Goal: Task Accomplishment & Management: Use online tool/utility

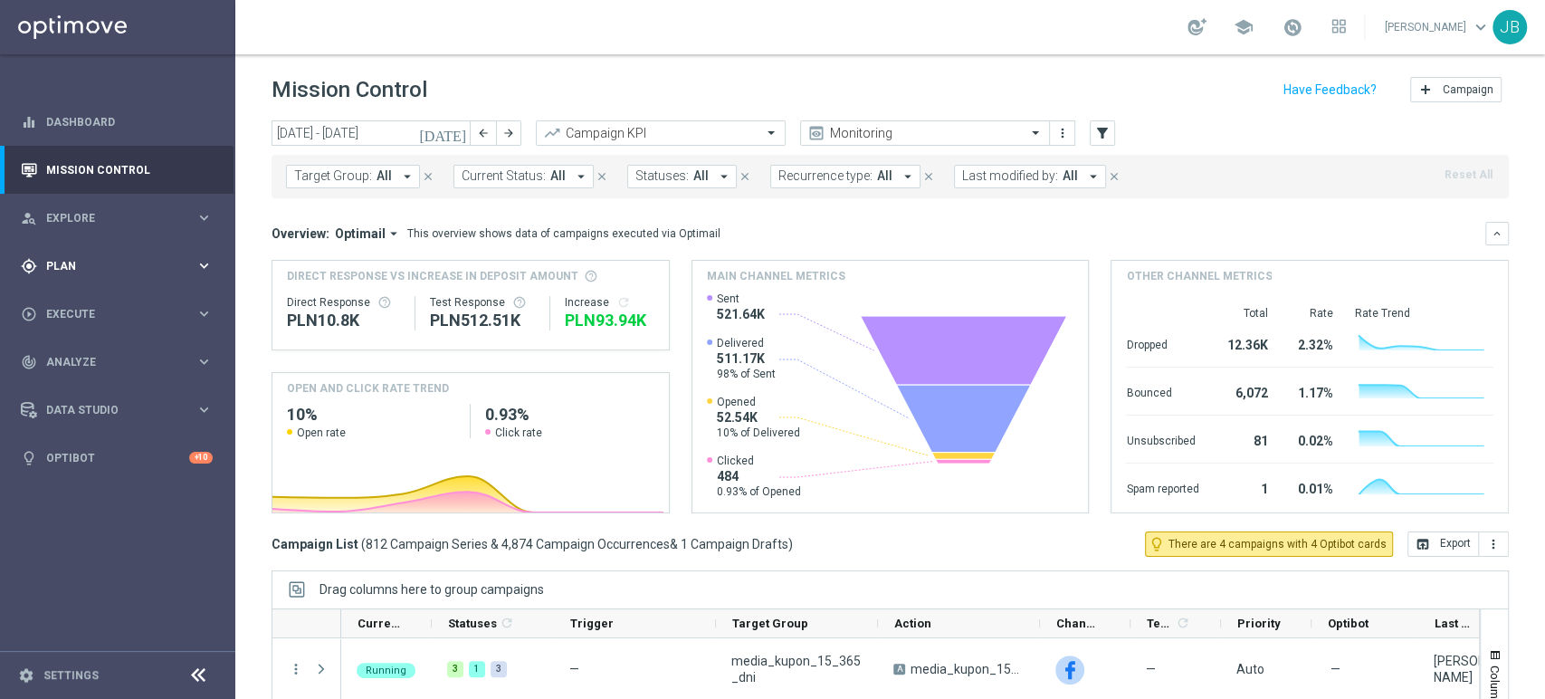
click at [80, 266] on span "Plan" at bounding box center [120, 266] width 149 height 11
click at [87, 302] on link "Target Groups" at bounding box center [117, 303] width 141 height 14
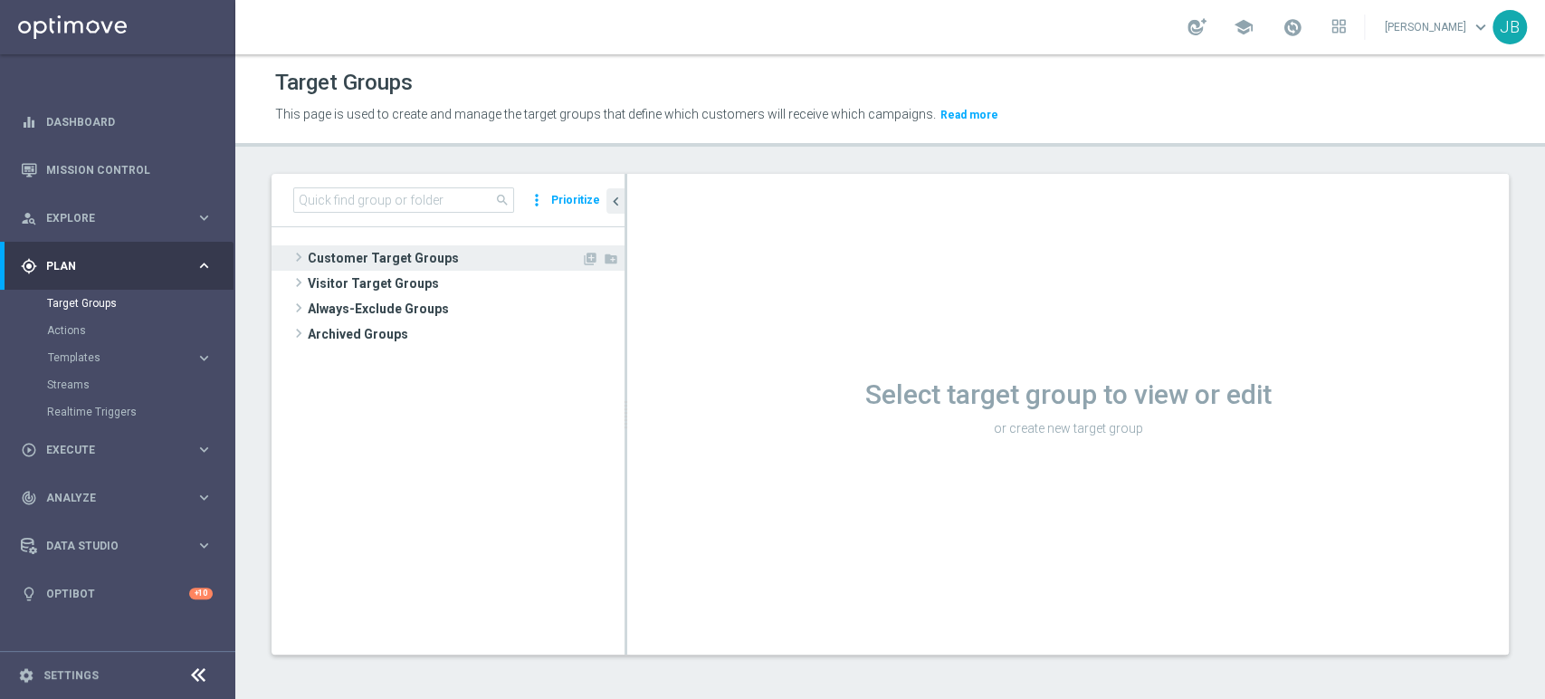
click at [357, 248] on span "Customer Target Groups" at bounding box center [444, 257] width 273 height 25
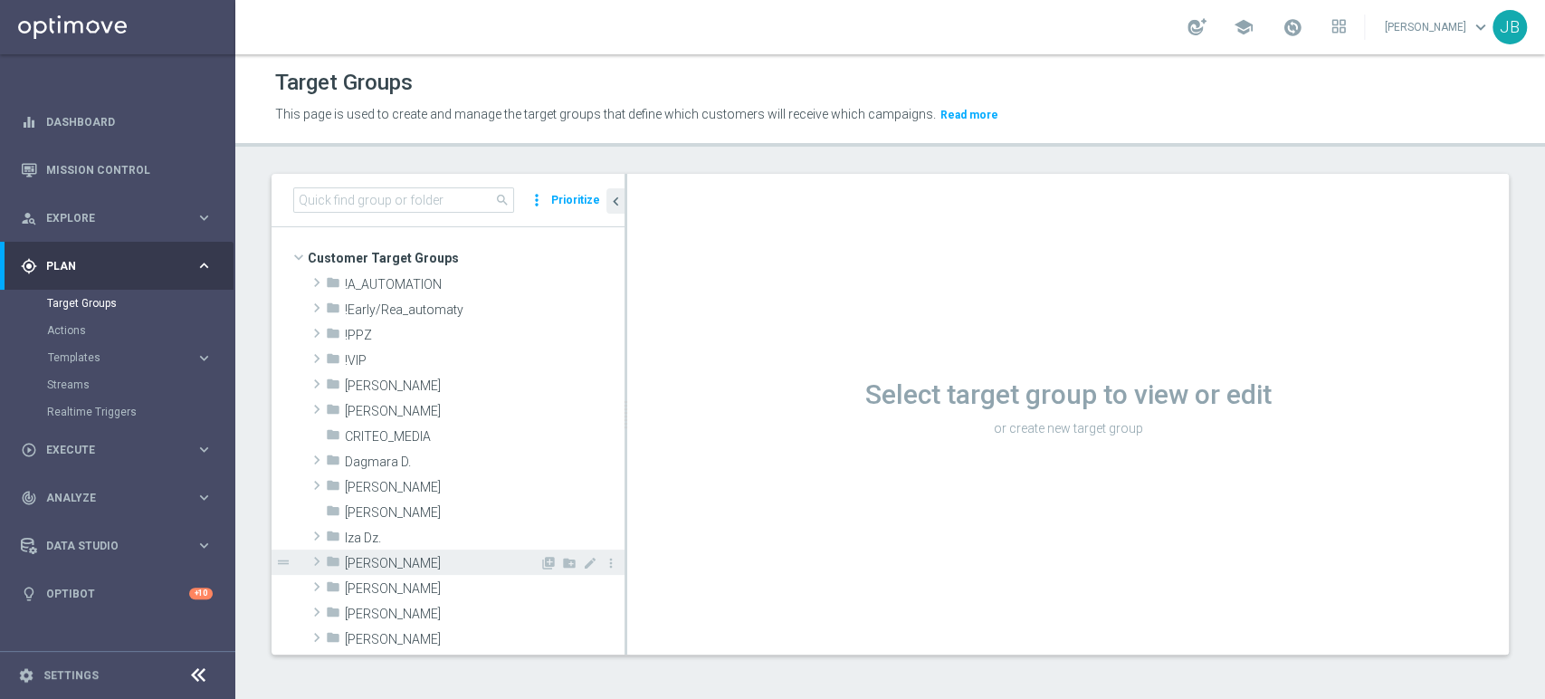
click at [384, 551] on div "folder [PERSON_NAME]" at bounding box center [433, 561] width 214 height 25
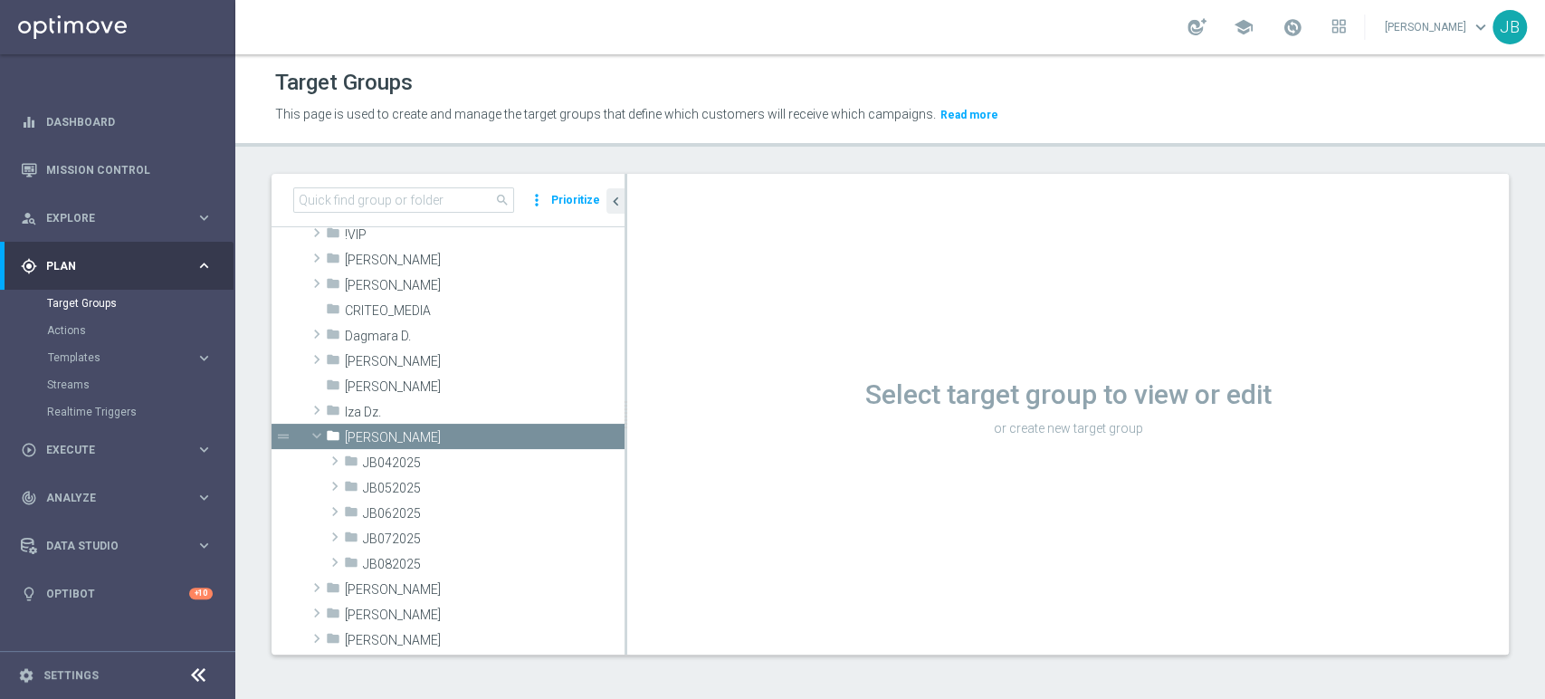
scroll to position [160, 0]
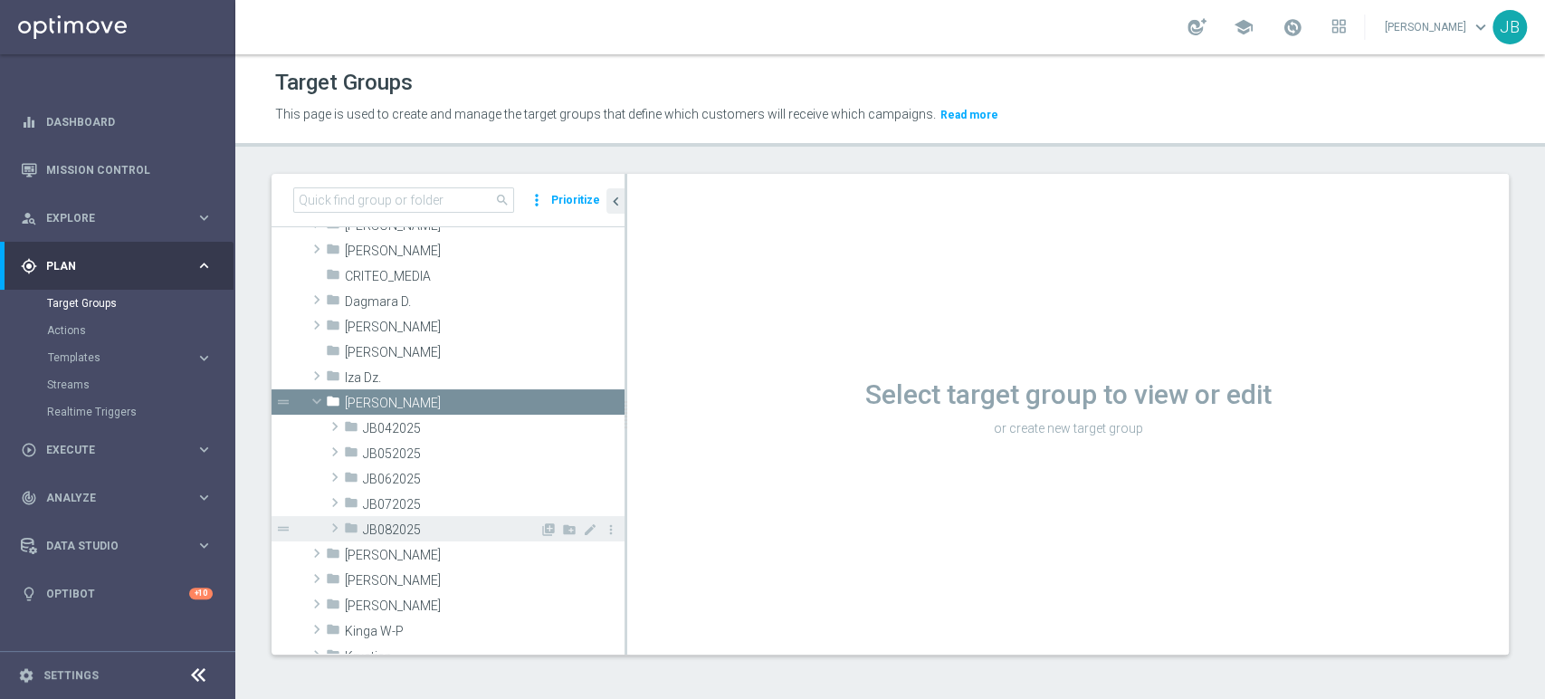
click at [442, 530] on span "JB082025" at bounding box center [451, 529] width 176 height 15
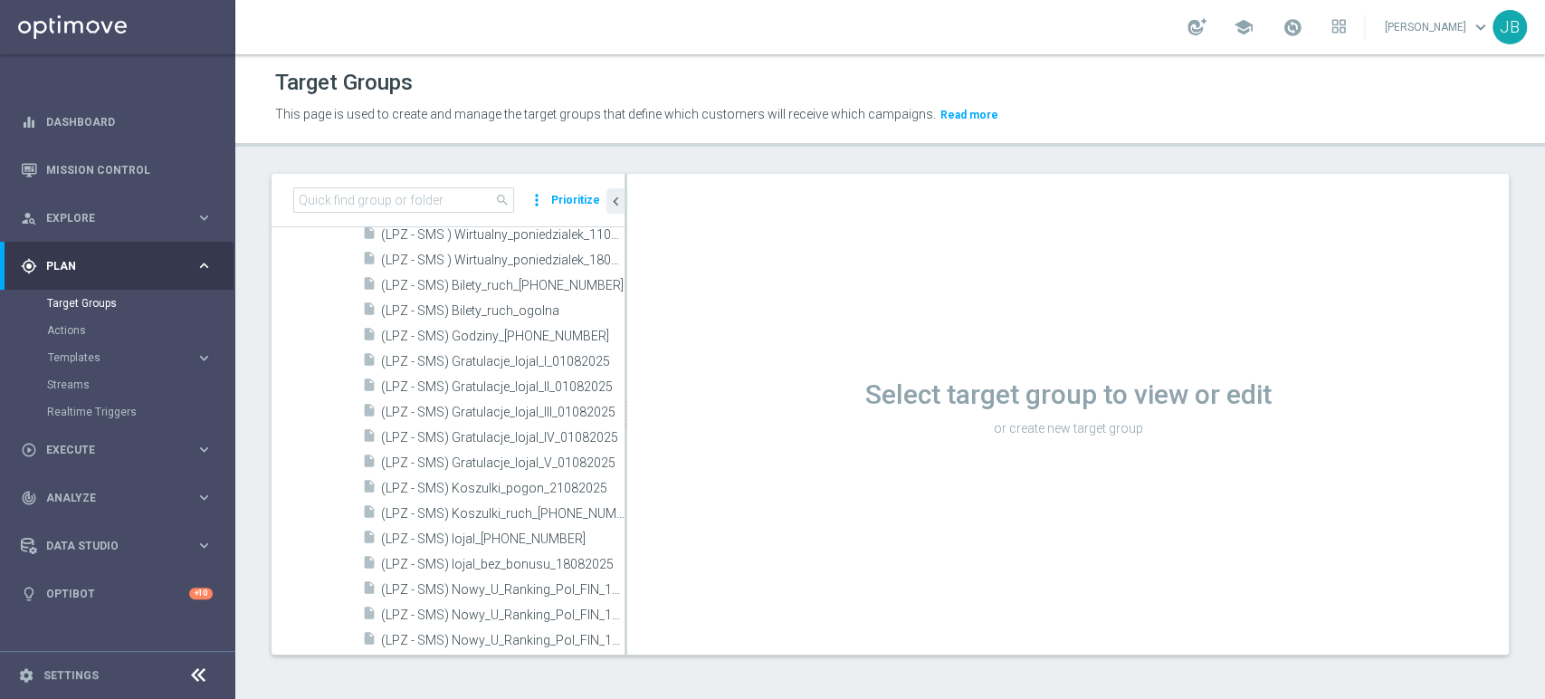
scroll to position [764, 0]
click at [526, 461] on span "(LPZ - SMS) Koszulki_pogon_21082025" at bounding box center [482, 458] width 203 height 15
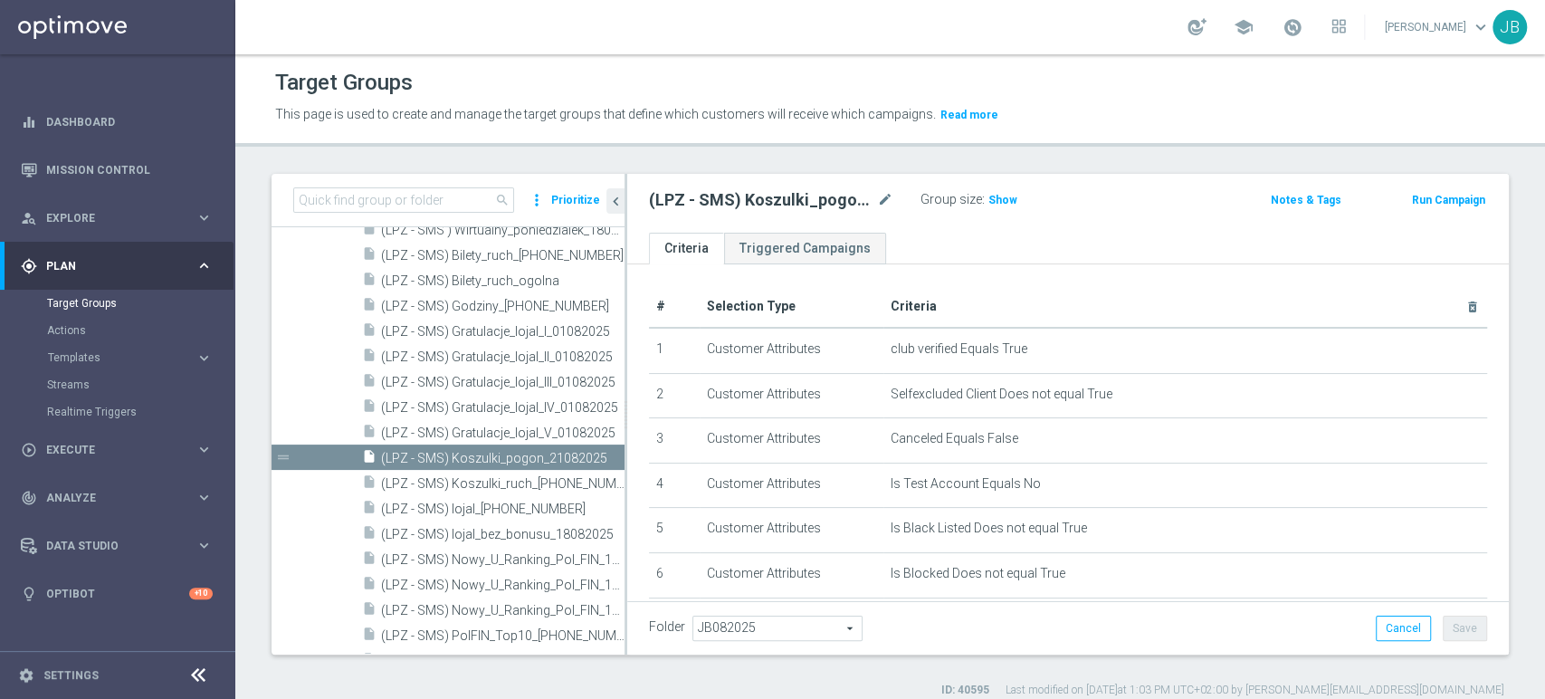
scroll to position [280, 0]
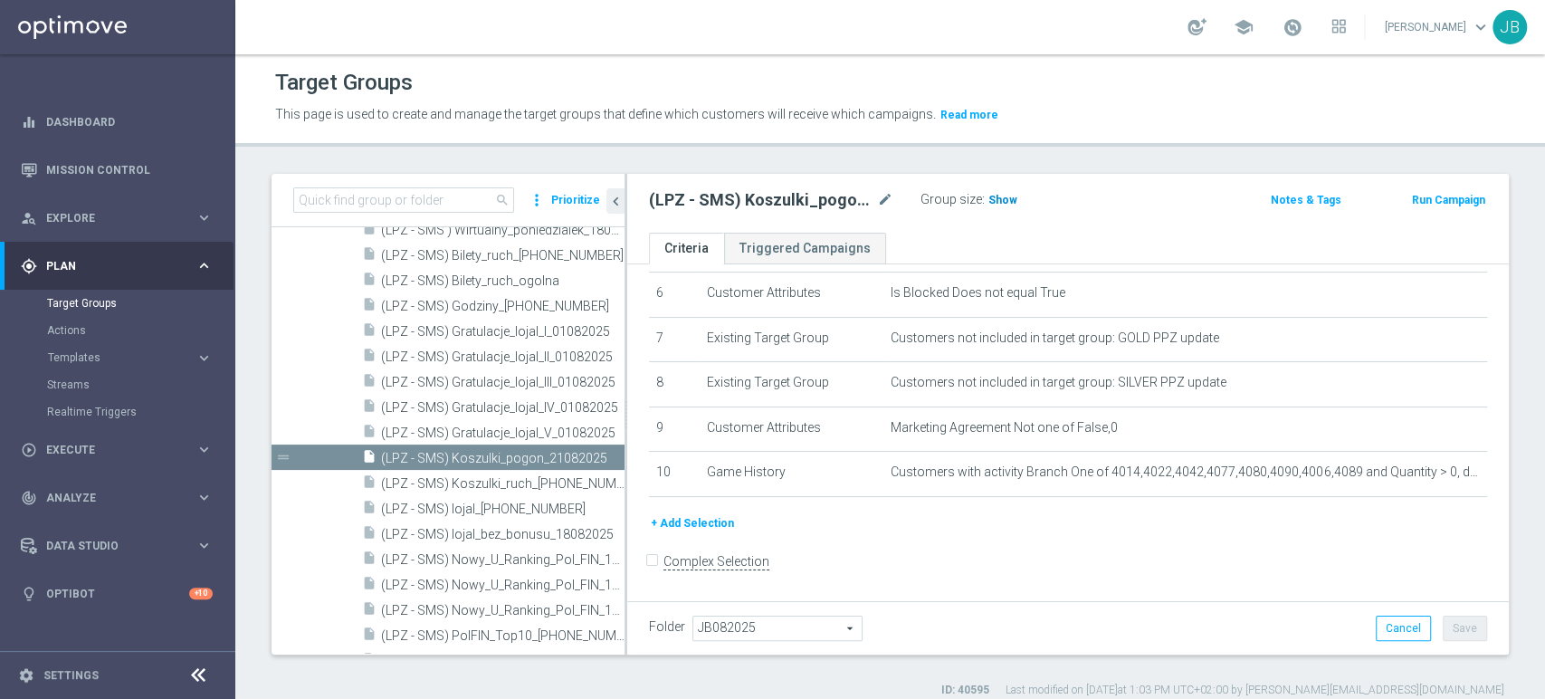
click at [1006, 195] on span "Show" at bounding box center [1002, 200] width 29 height 13
click at [85, 444] on span "Execute" at bounding box center [120, 449] width 149 height 11
click at [119, 344] on link "Campaign Builder" at bounding box center [117, 351] width 141 height 14
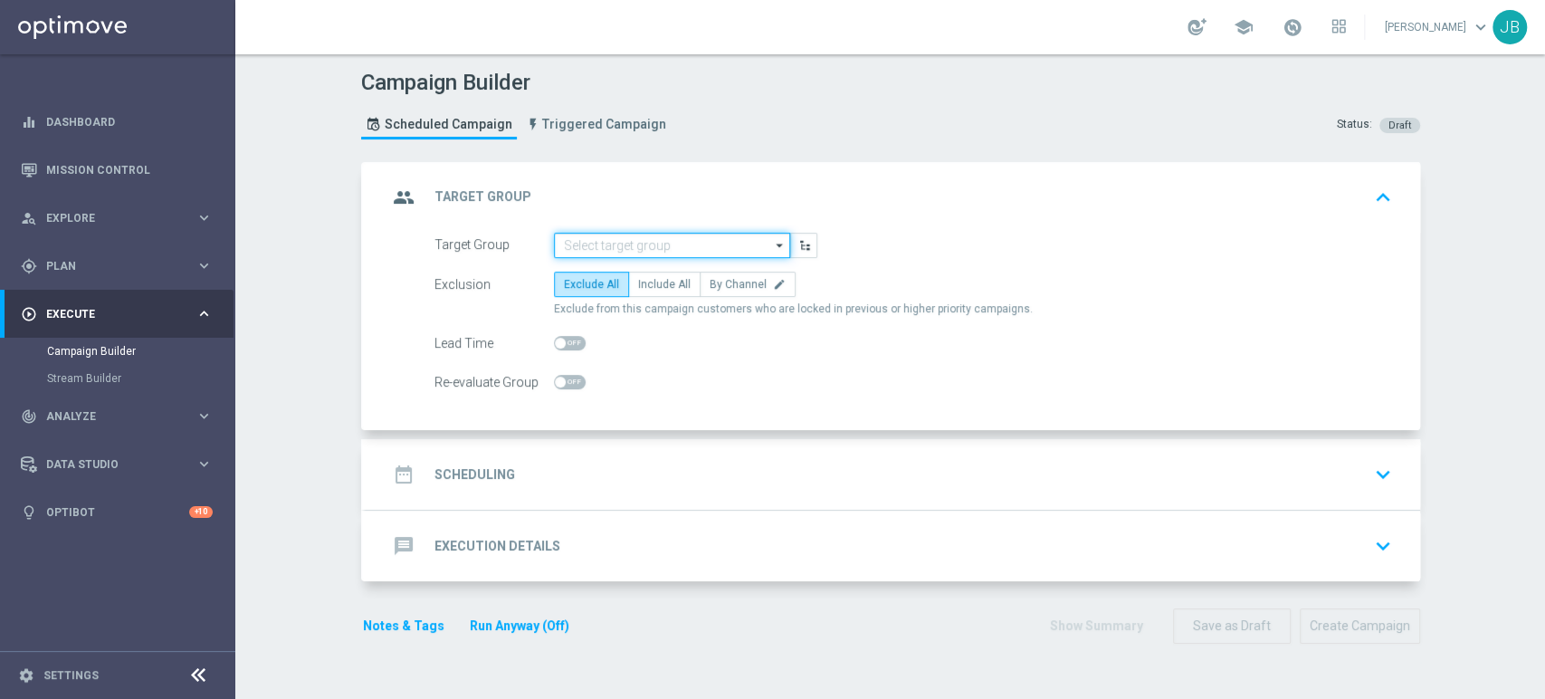
click at [618, 243] on input at bounding box center [672, 245] width 236 height 25
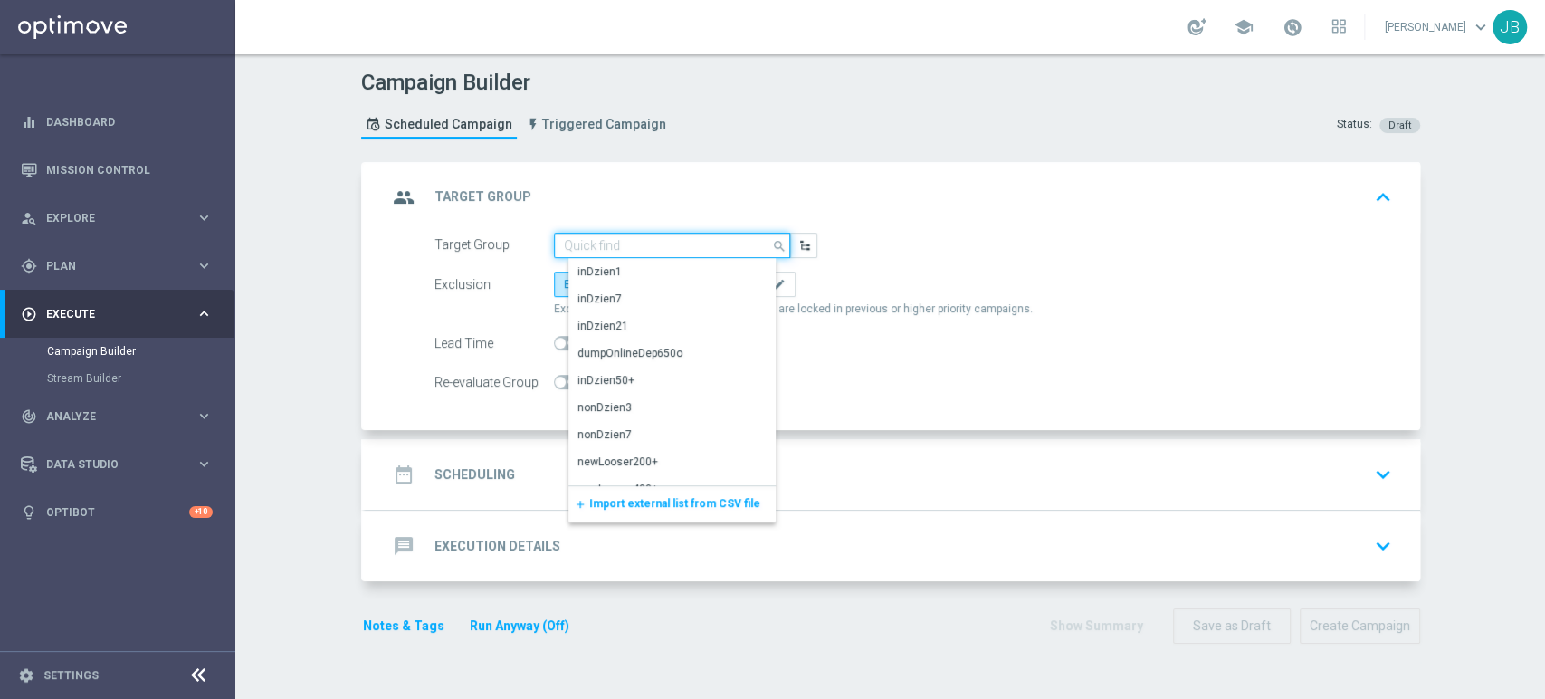
paste input "(LPZ - SMS) Koszulki_pogon_21082025"
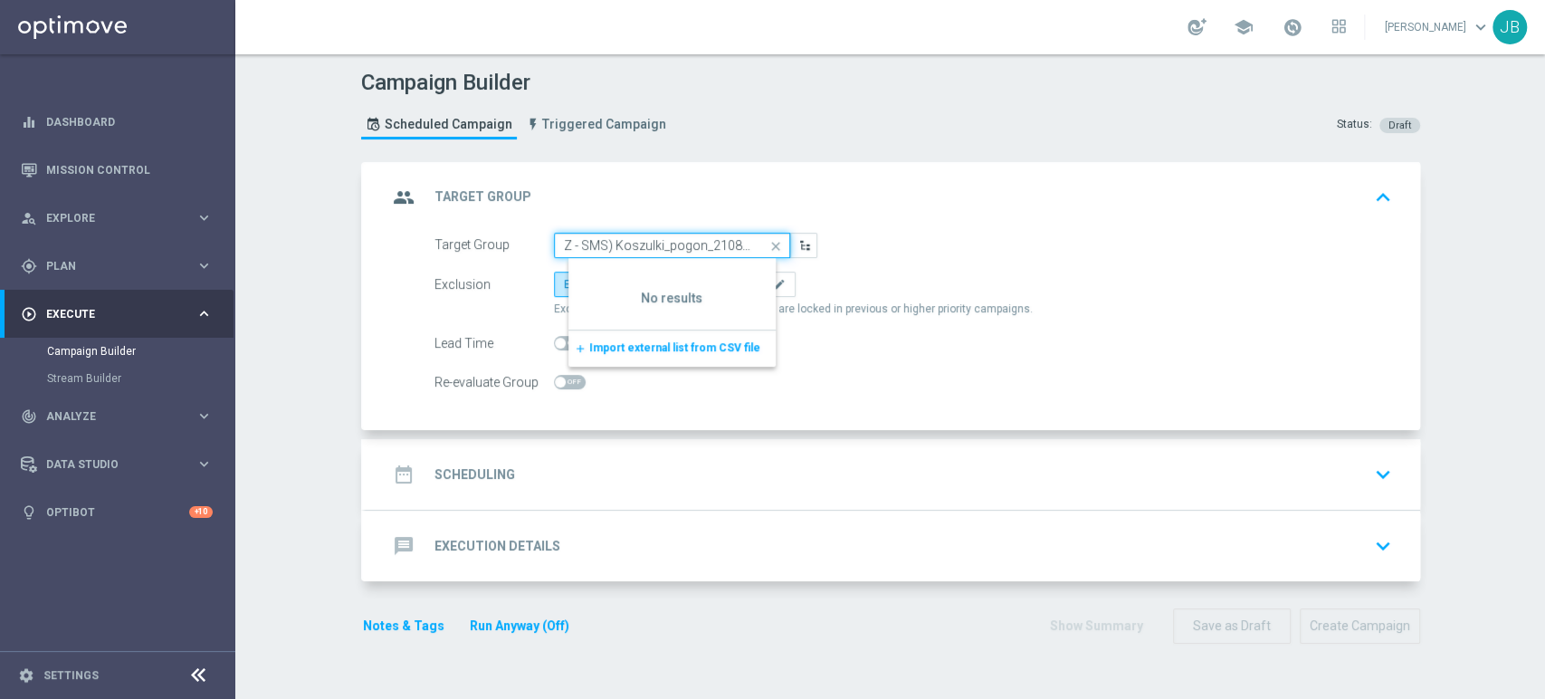
click at [585, 244] on input "(LPZ - SMS) Koszulki_pogon_21082025" at bounding box center [672, 245] width 236 height 25
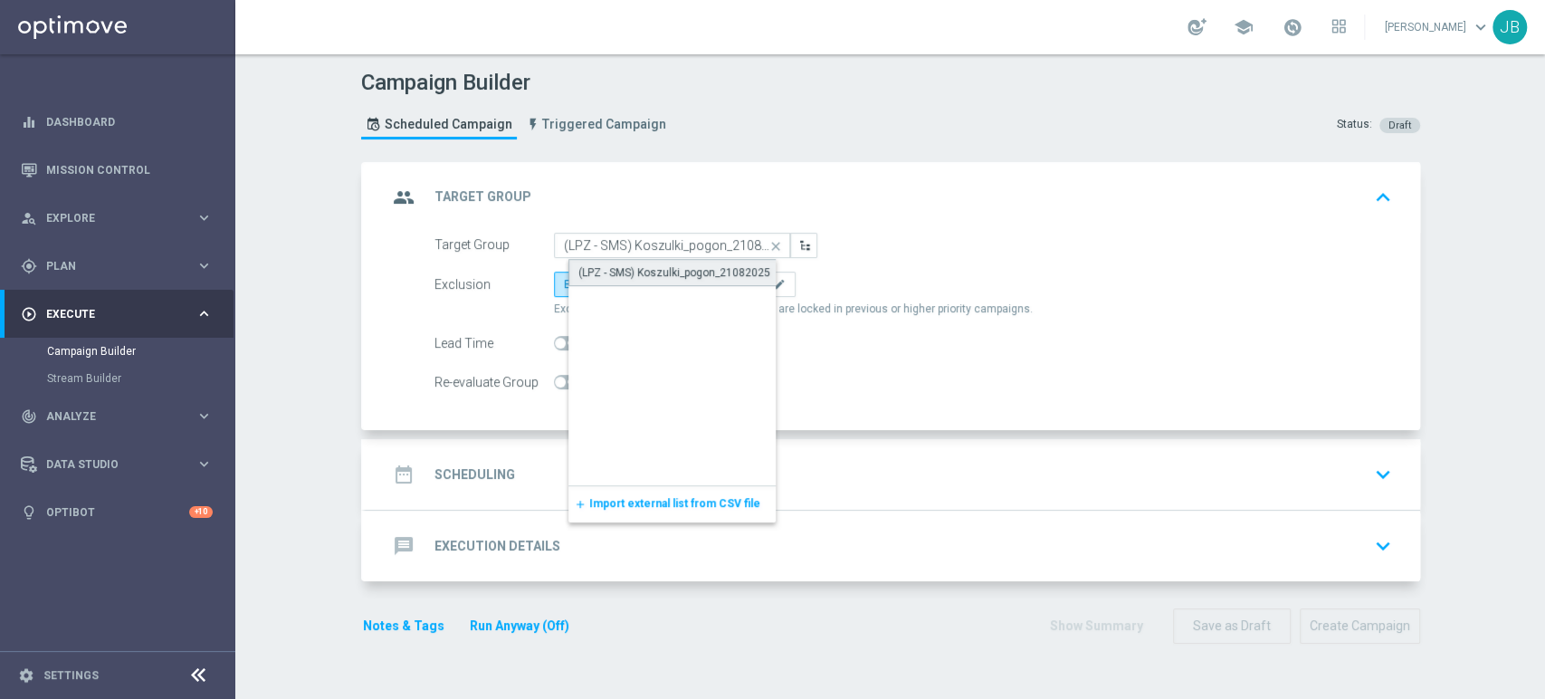
click at [623, 264] on div "(LPZ - SMS) Koszulki_pogon_21082025" at bounding box center [674, 272] width 192 height 16
type input "(LPZ - SMS) Koszulki_pogon_21082025"
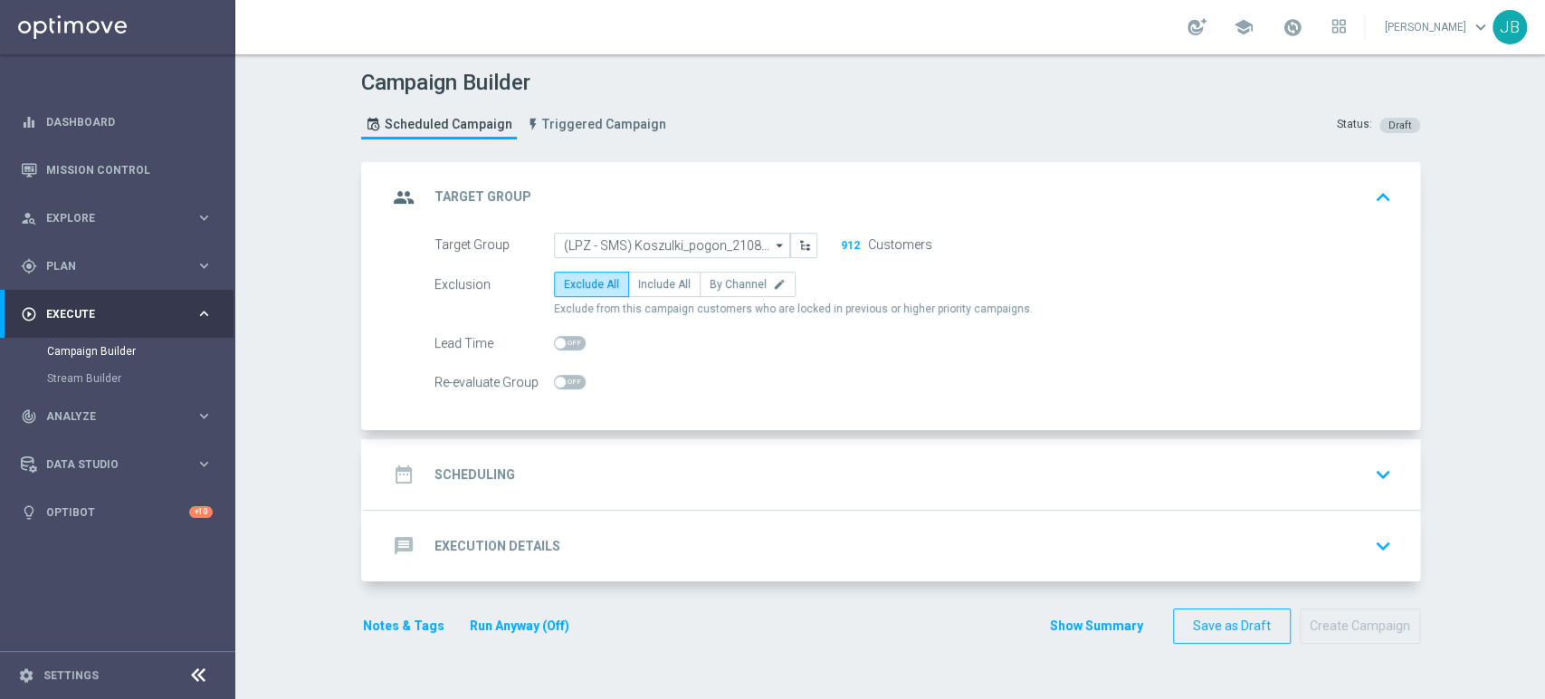
click at [628, 470] on div "date_range Scheduling keyboard_arrow_down" at bounding box center [892, 474] width 1011 height 34
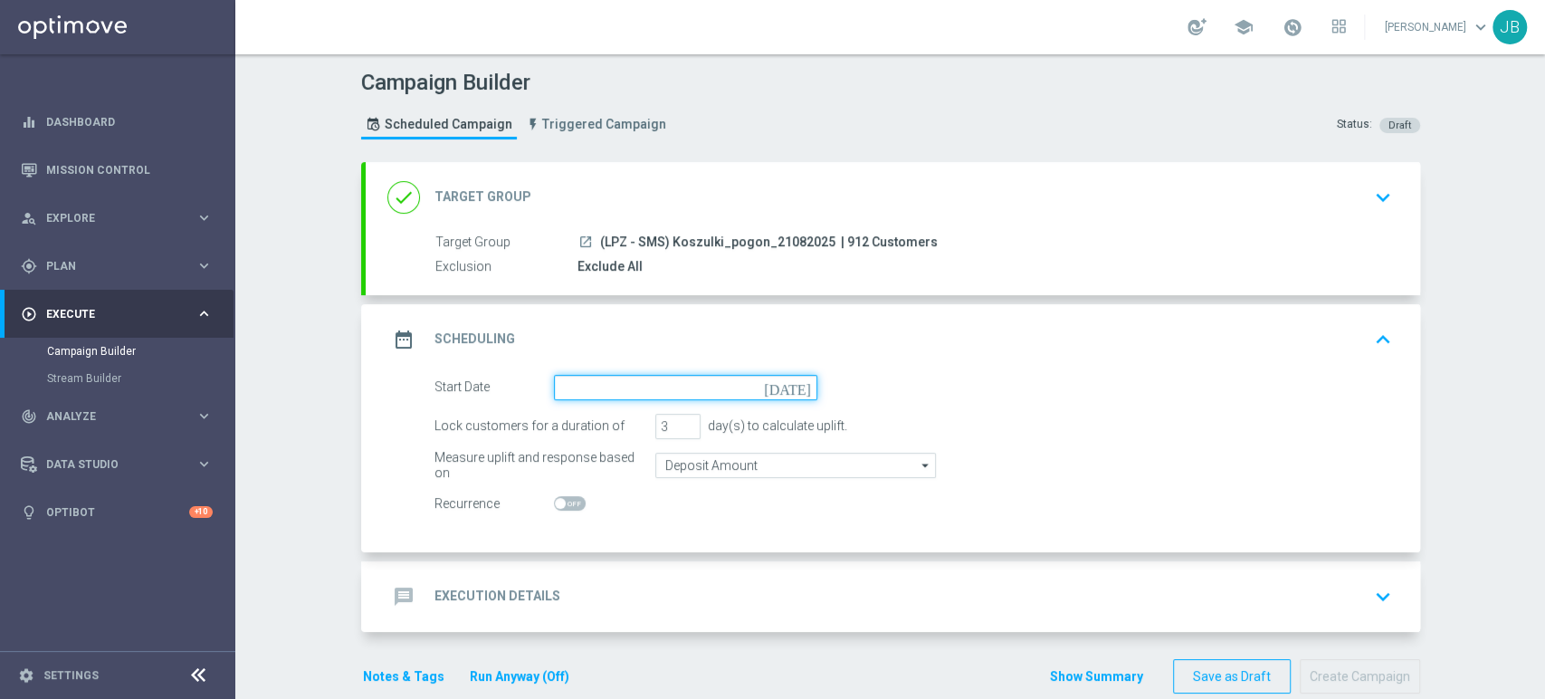
click at [623, 377] on input at bounding box center [685, 387] width 263 height 25
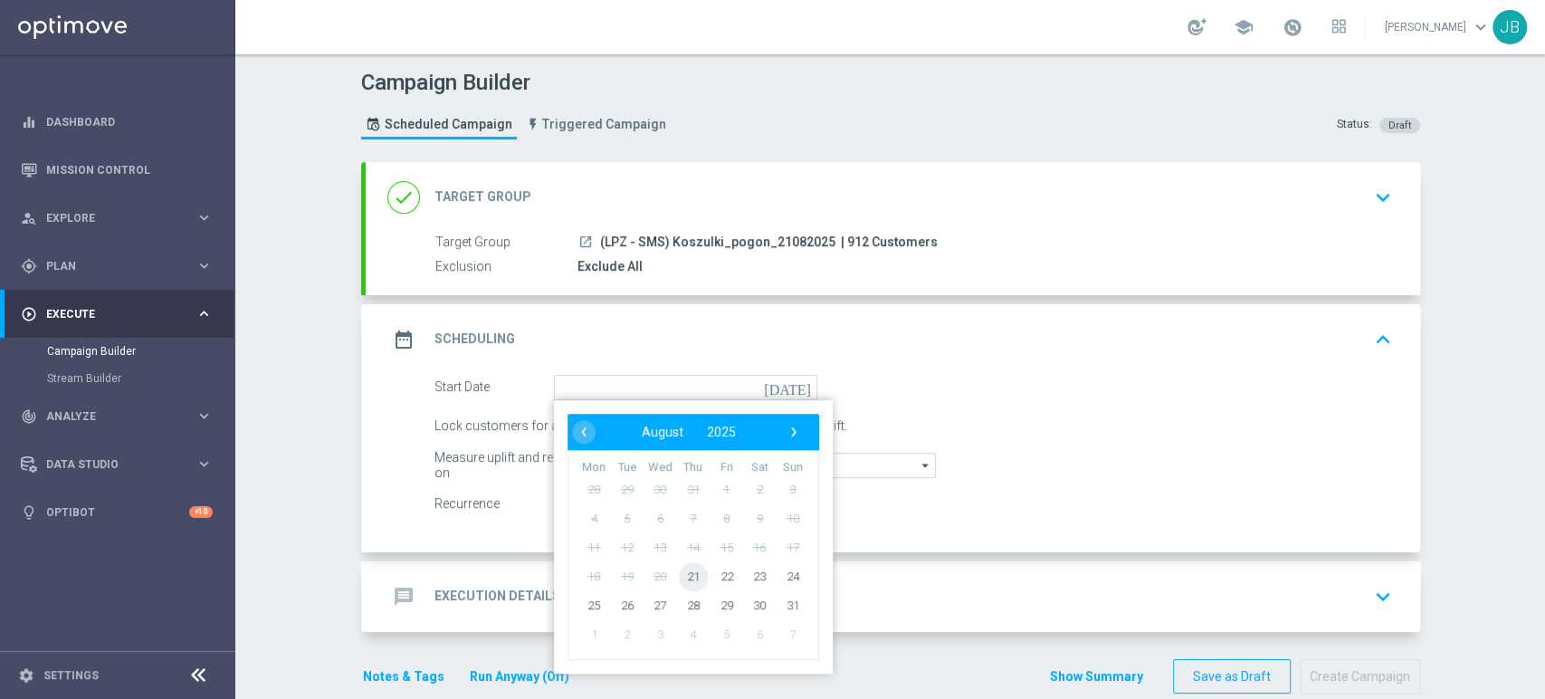
click at [681, 569] on span "21" at bounding box center [692, 575] width 29 height 29
type input "[DATE]"
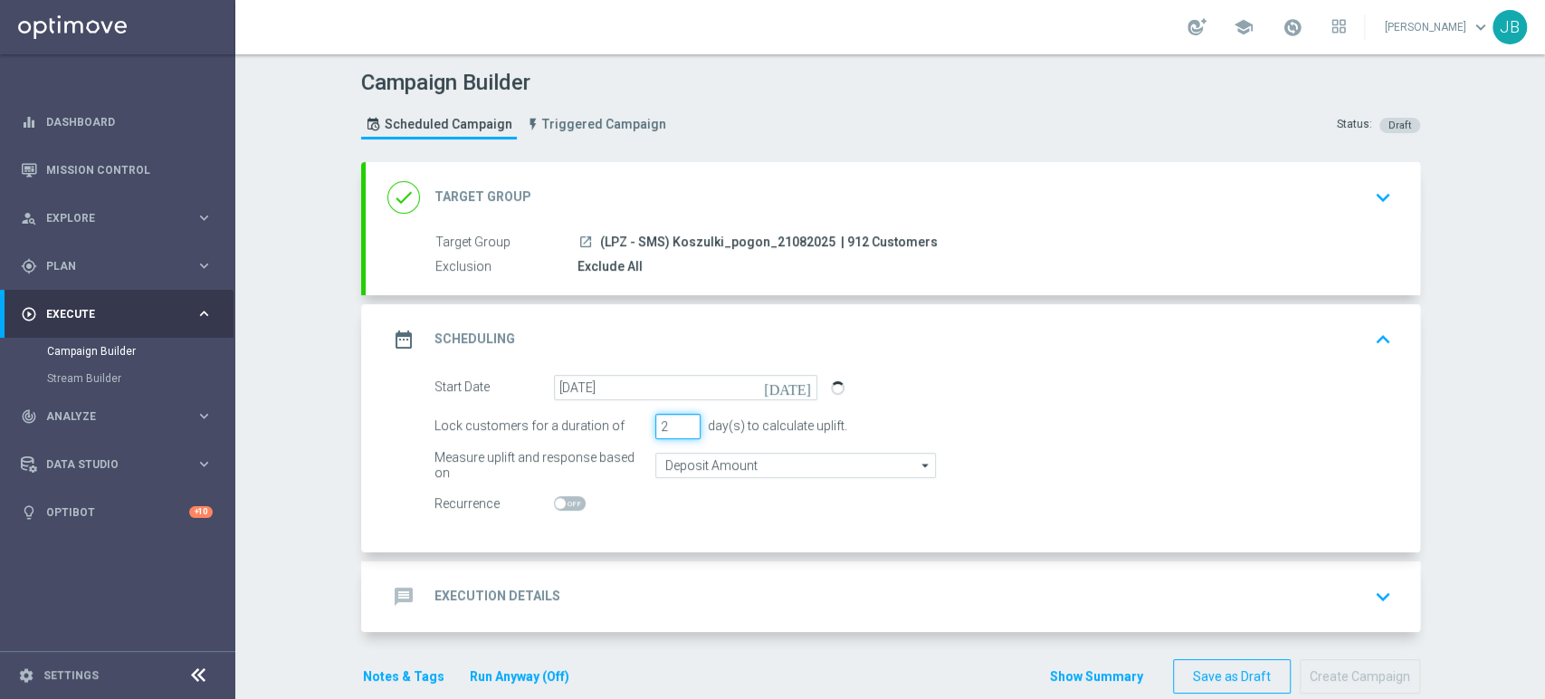
click at [682, 427] on input "2" at bounding box center [677, 426] width 45 height 25
type input "1"
click at [682, 427] on input "1" at bounding box center [677, 426] width 45 height 25
click at [685, 579] on div "message Execution Details keyboard_arrow_down" at bounding box center [892, 596] width 1011 height 34
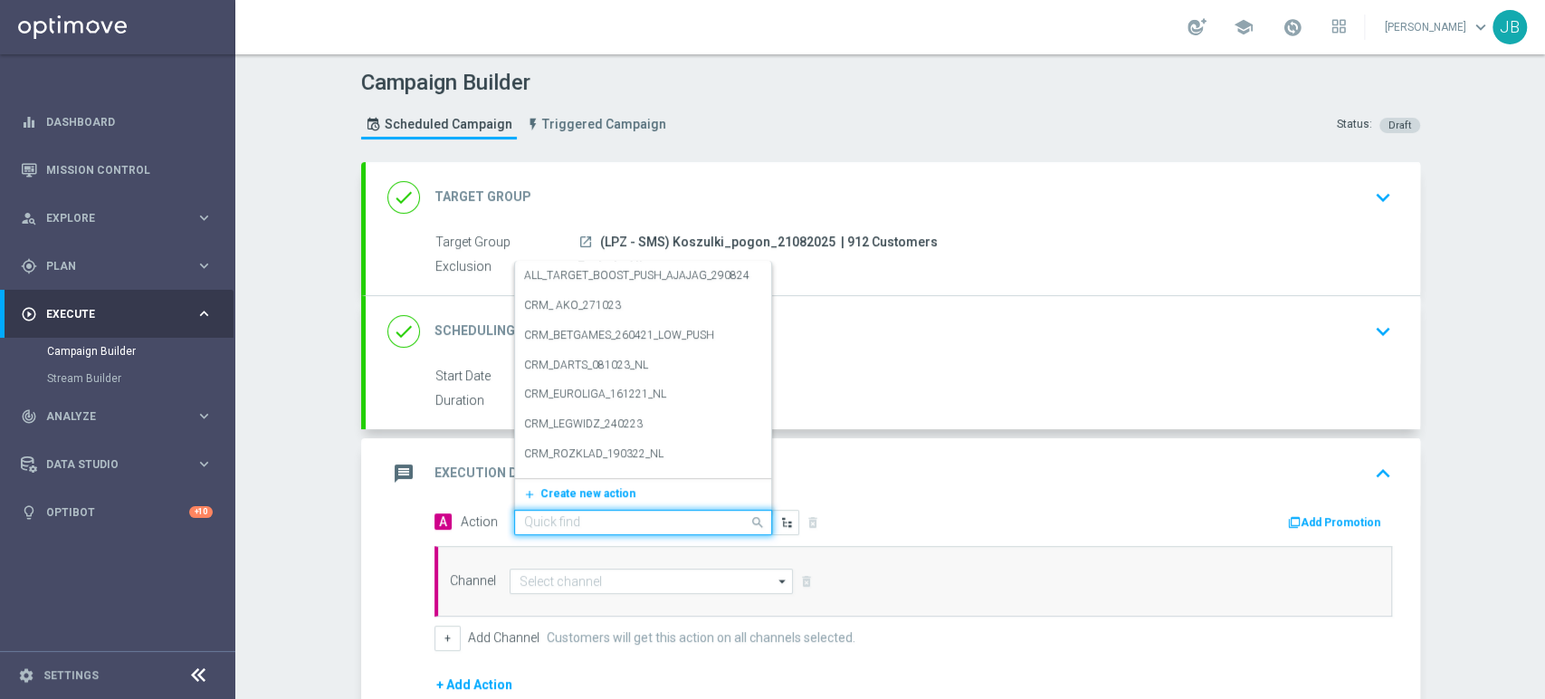
click at [634, 511] on div "Quick find" at bounding box center [643, 521] width 258 height 25
click at [594, 490] on span "Create new action" at bounding box center [587, 493] width 95 height 13
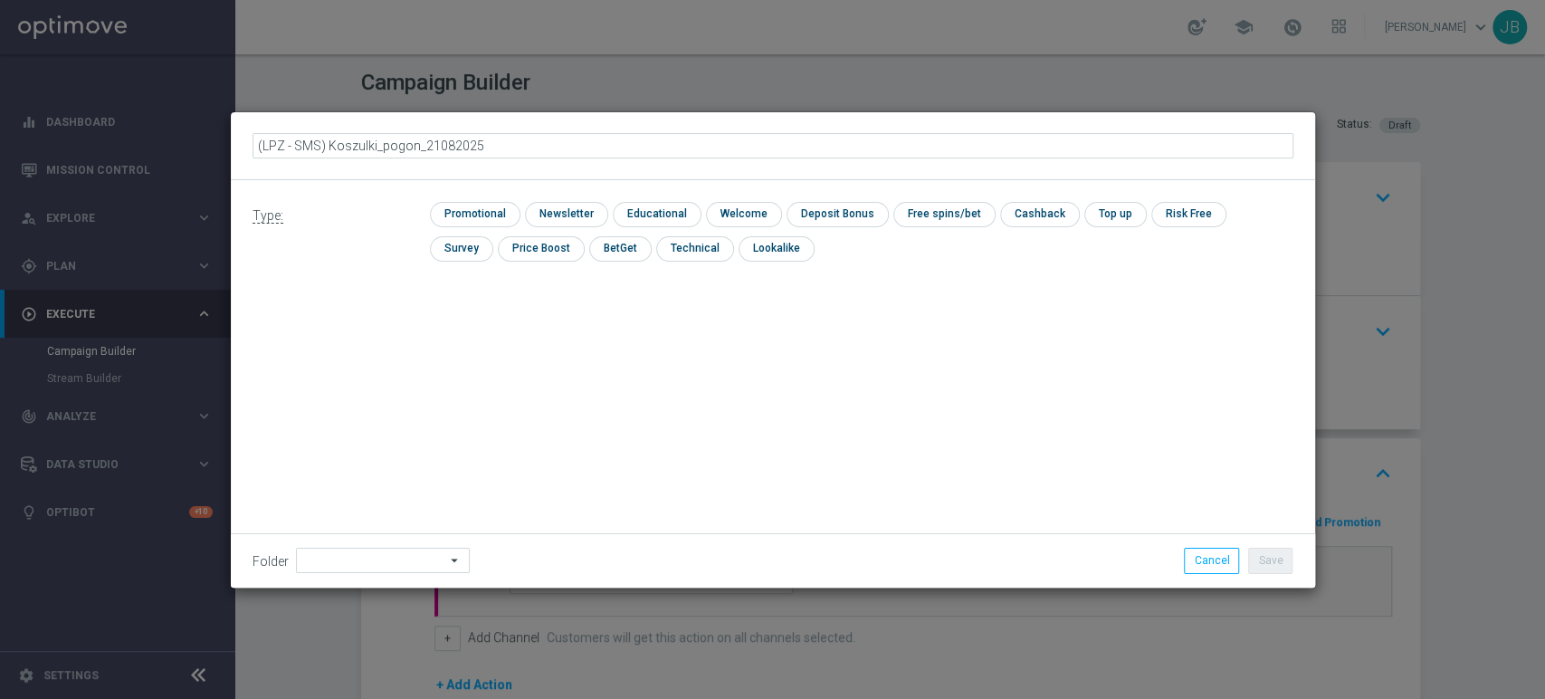
click at [286, 150] on input "(LPZ - SMS) Koszulki_pogon_21082025" at bounding box center [772, 145] width 1041 height 25
type input "(LPZ - SMS) Koszulki_pogon_21082025"
click at [548, 202] on input "checkbox" at bounding box center [564, 214] width 79 height 24
checkbox input "true"
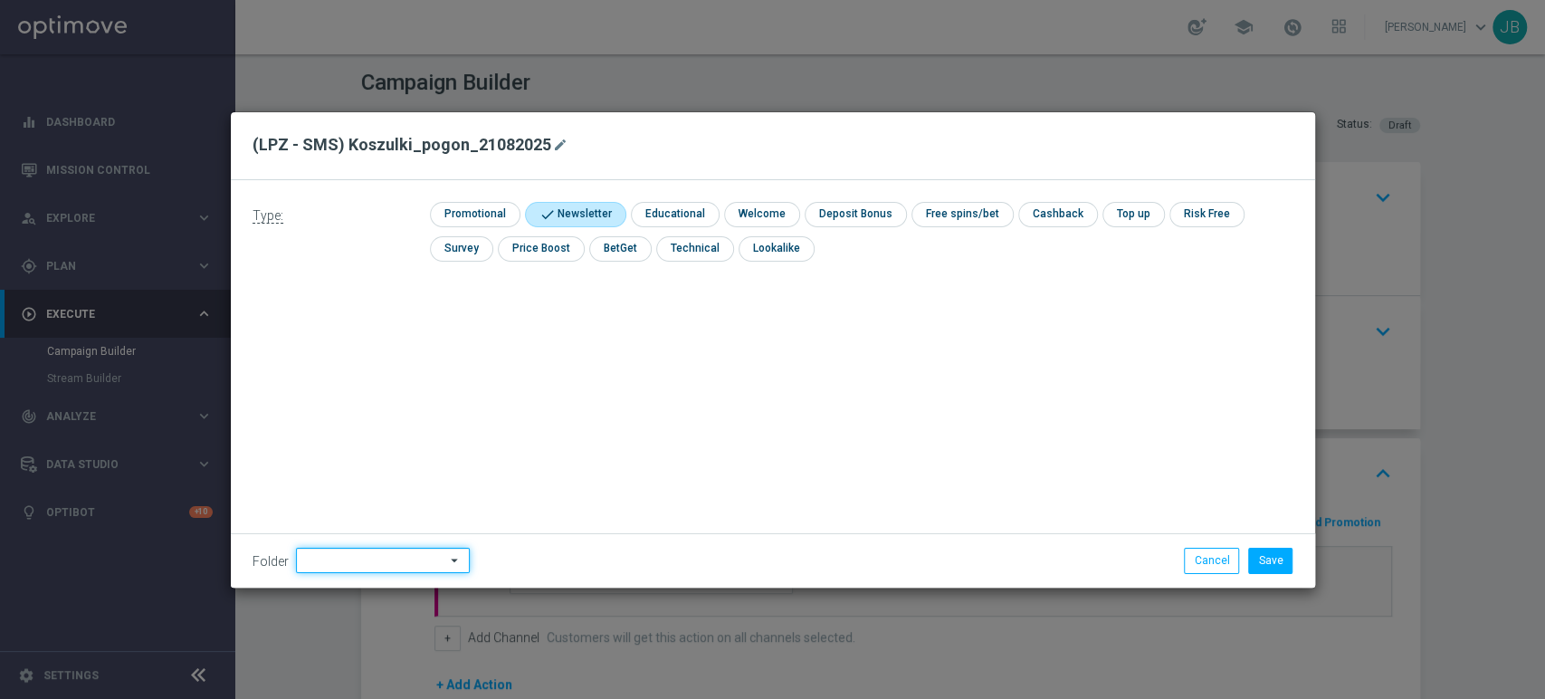
click at [341, 565] on input at bounding box center [383, 559] width 174 height 25
click at [356, 368] on div "[PERSON_NAME]" at bounding box center [359, 376] width 81 height 16
type input "[PERSON_NAME]"
click at [1282, 563] on button "Save" at bounding box center [1270, 559] width 44 height 25
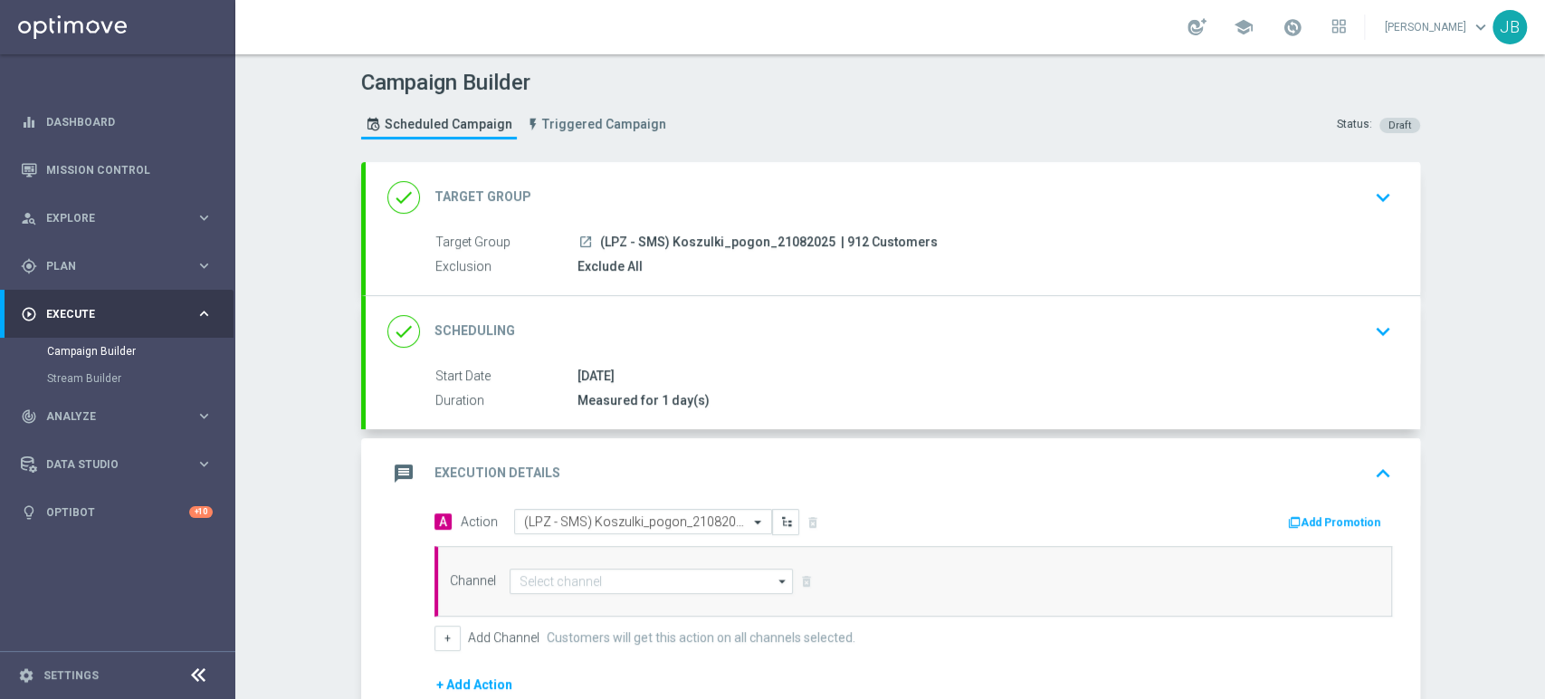
click at [1100, 340] on div "done Scheduling keyboard_arrow_down" at bounding box center [892, 331] width 1011 height 34
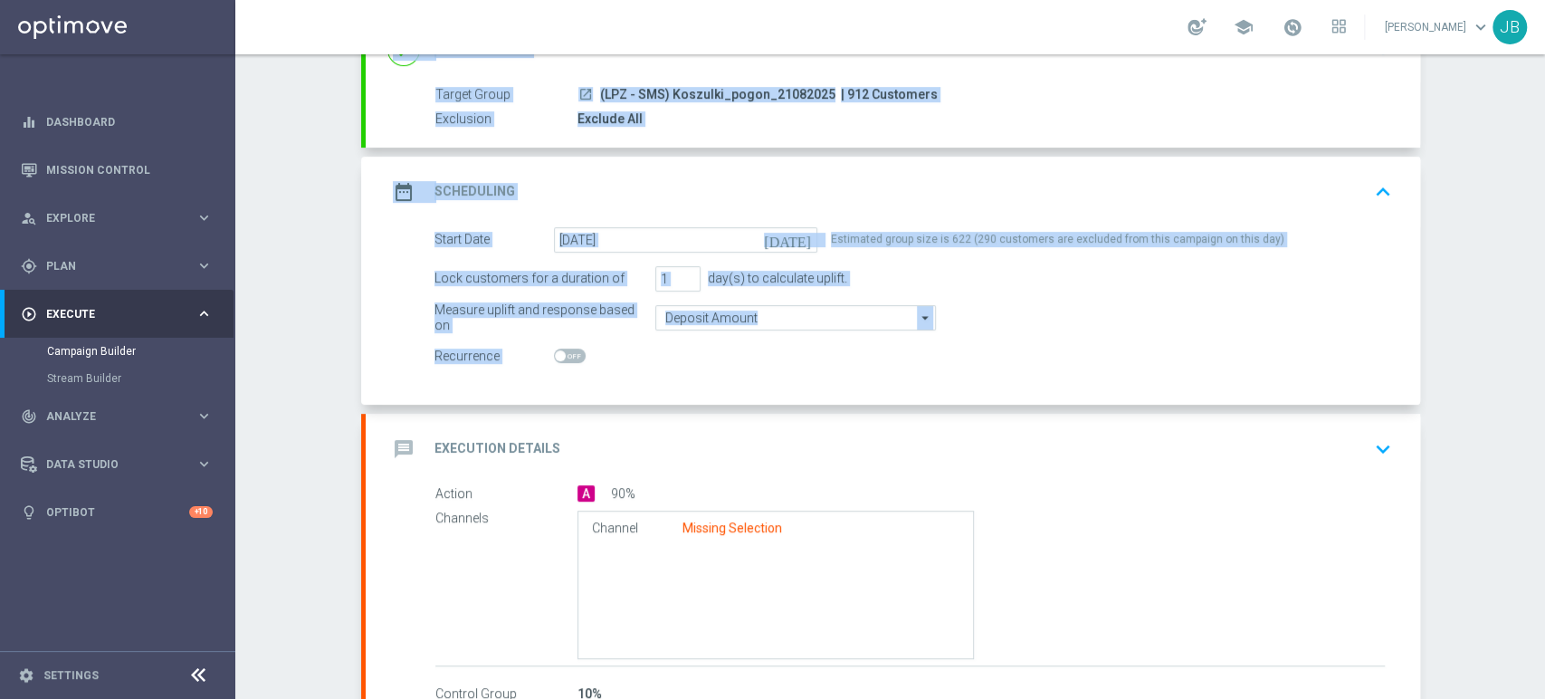
scroll to position [150, 0]
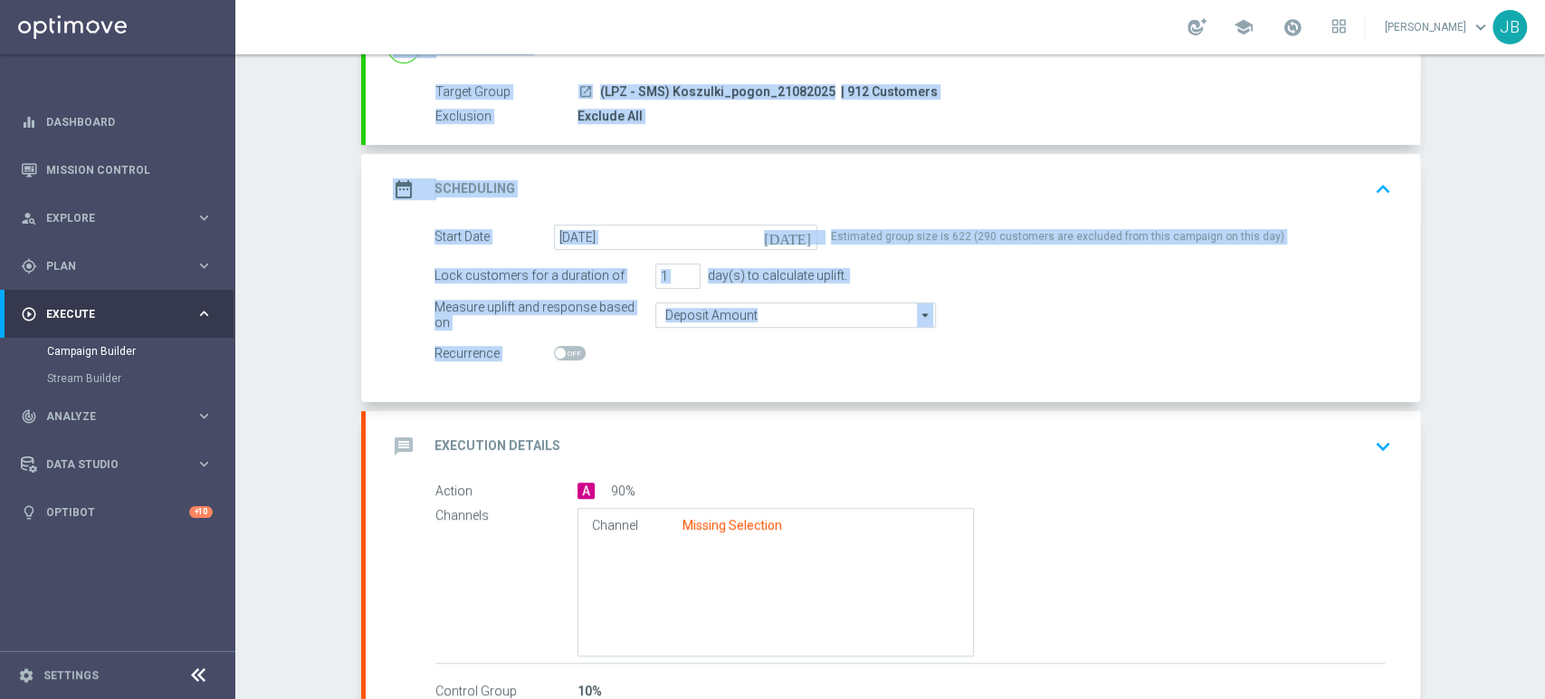
drag, startPoint x: 1543, startPoint y: 273, endPoint x: 1543, endPoint y: 375, distance: 101.3
click at [1543, 375] on div "Campaign Builder Scheduled Campaign Triggered Campaign Status: Draft done Targe…" at bounding box center [889, 376] width 1309 height 644
click at [1467, 341] on div "Campaign Builder Scheduled Campaign Triggered Campaign Status: Draft done Targe…" at bounding box center [889, 376] width 1309 height 644
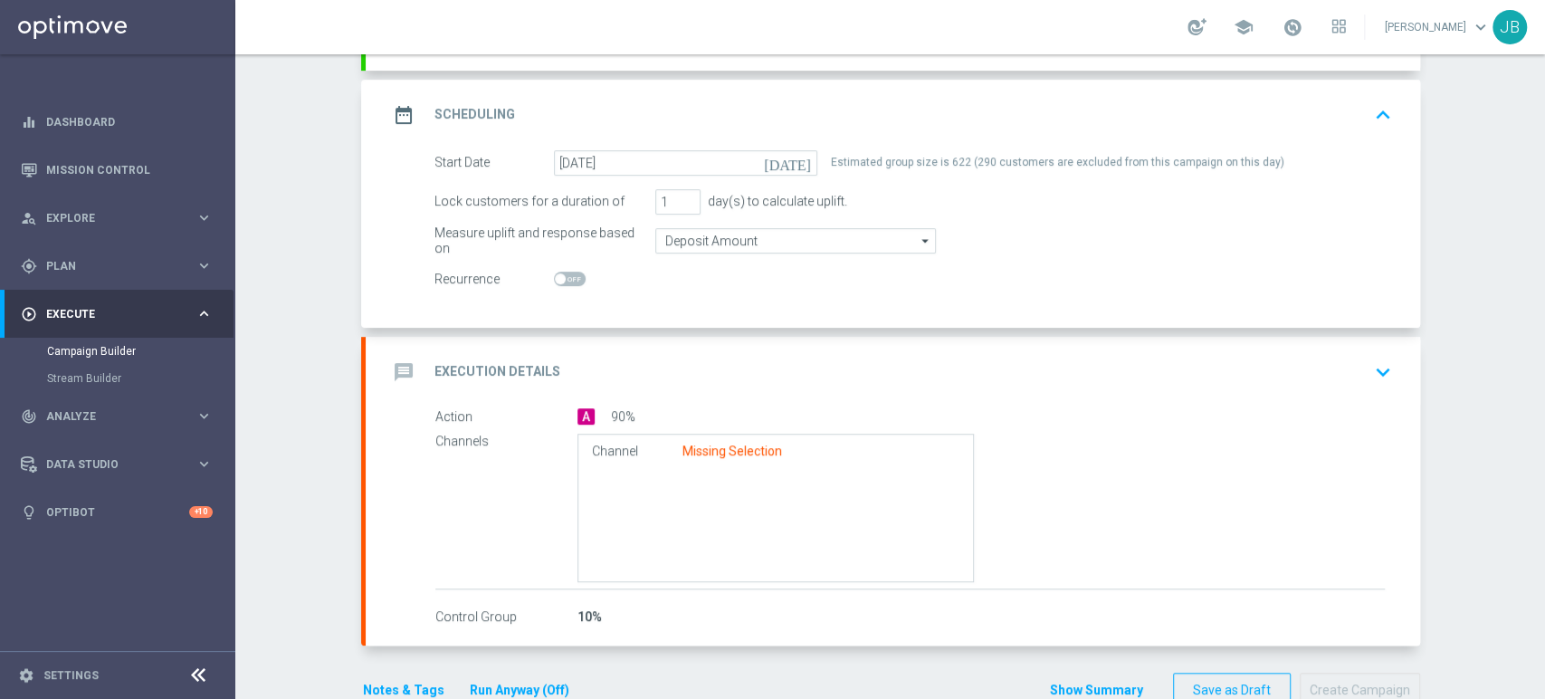
scroll to position [267, 0]
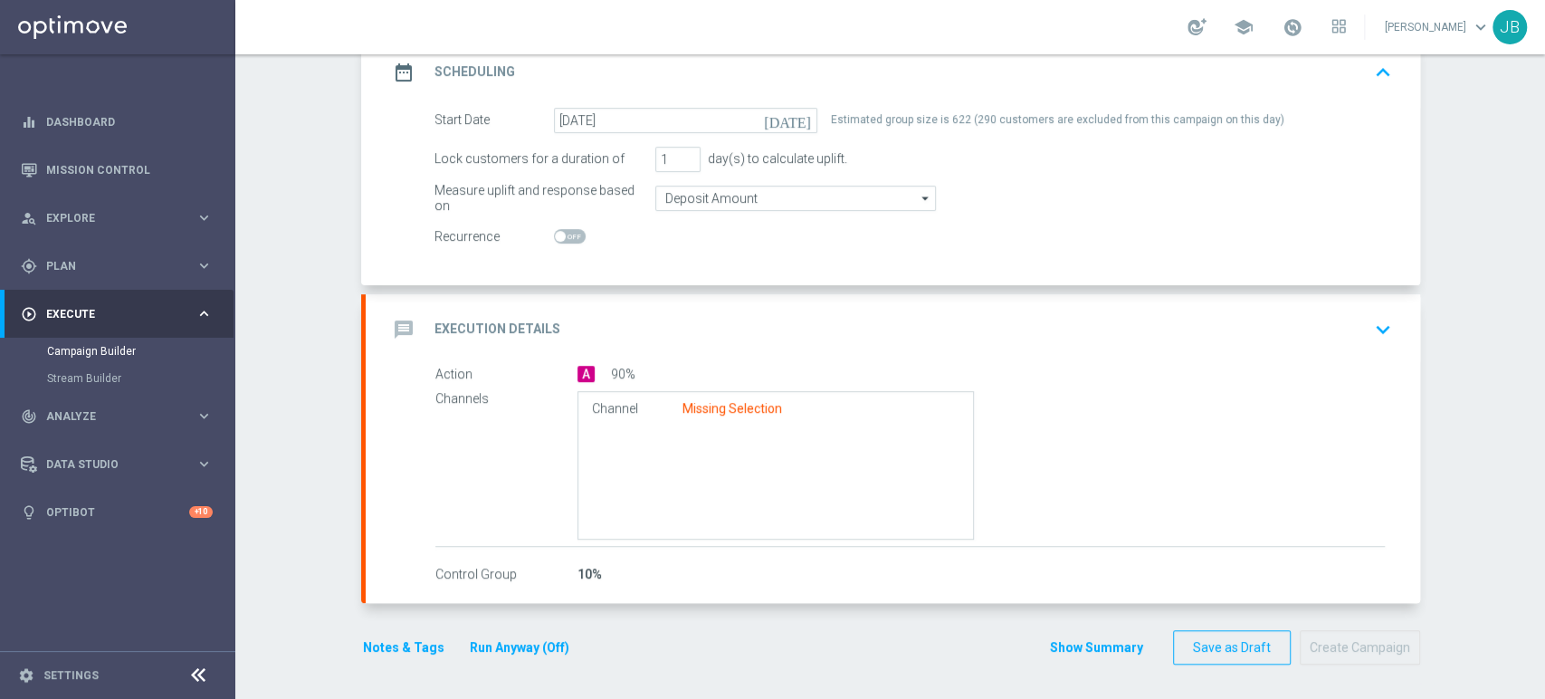
drag, startPoint x: 1543, startPoint y: 353, endPoint x: 1540, endPoint y: 457, distance: 104.1
click at [1540, 457] on div "Campaign Builder Scheduled Campaign Triggered Campaign Status: Draft done Targe…" at bounding box center [889, 376] width 1309 height 644
click at [870, 344] on div "message Execution Details keyboard_arrow_down" at bounding box center [892, 329] width 1011 height 34
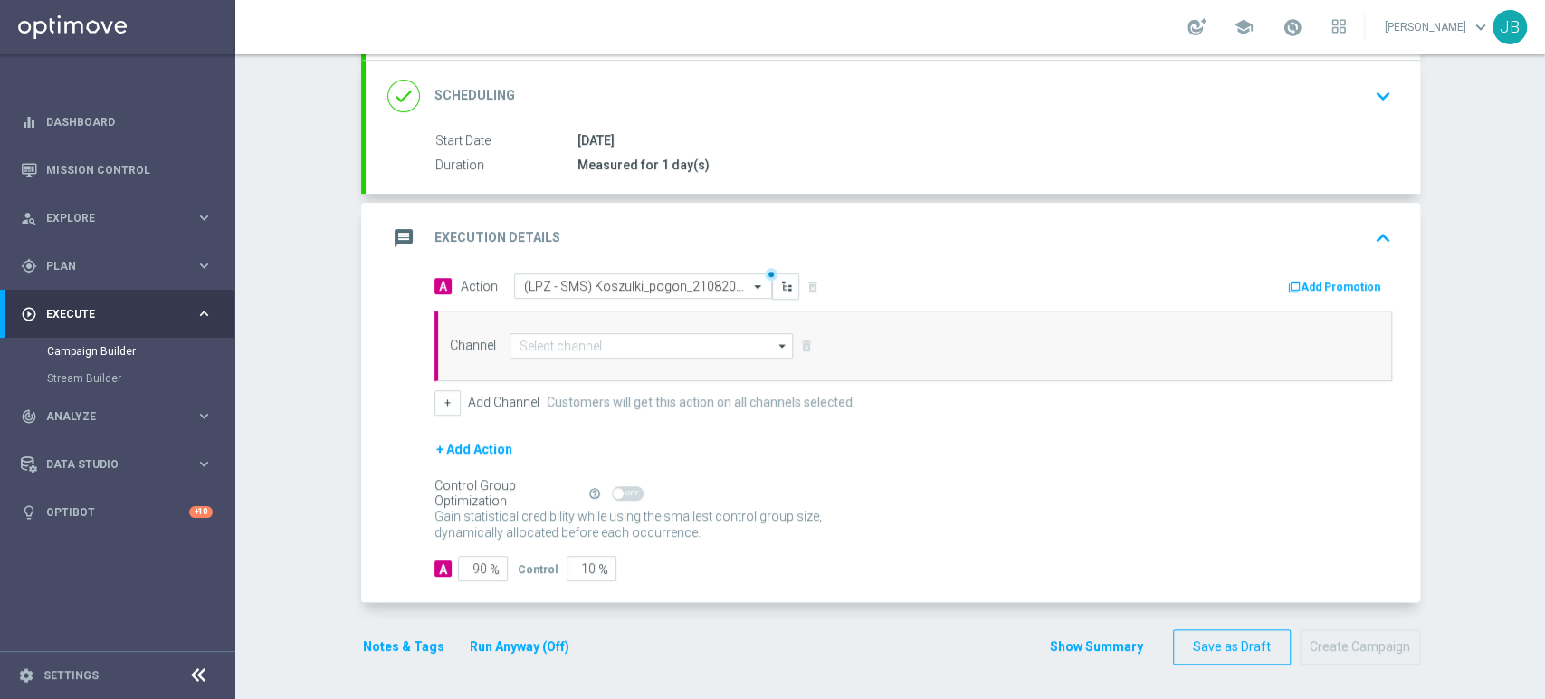
scroll to position [234, 0]
click at [478, 560] on input "90" at bounding box center [483, 568] width 50 height 25
type input "9"
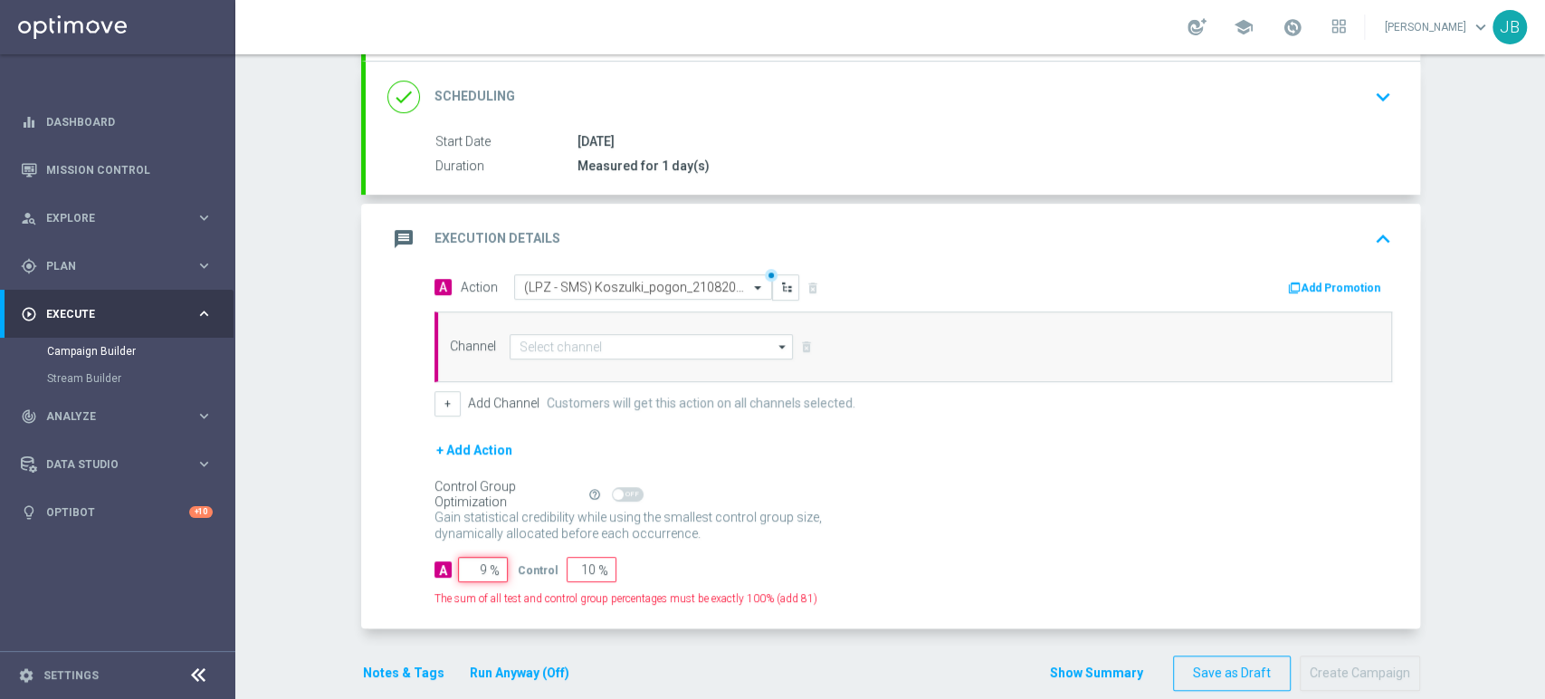
type input "91"
type input "100"
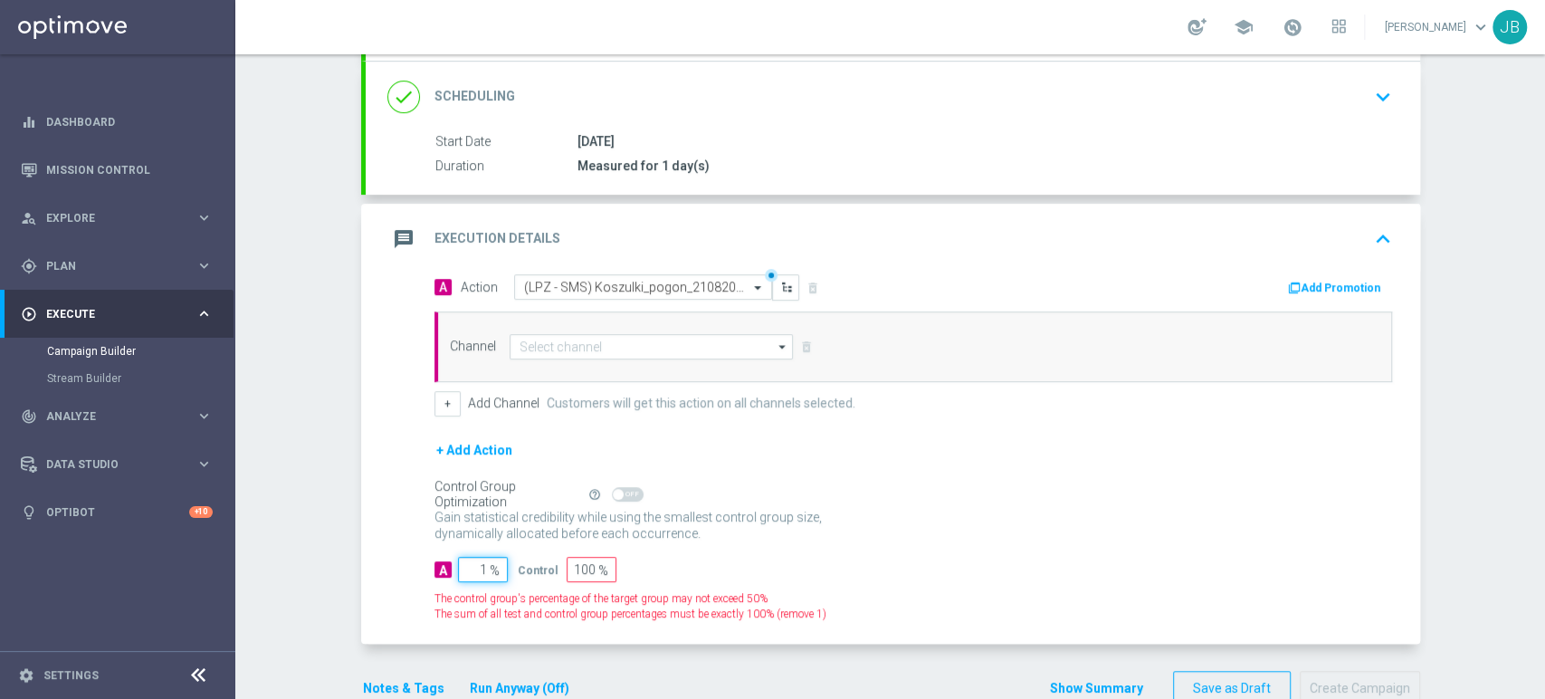
type input "10"
type input "90"
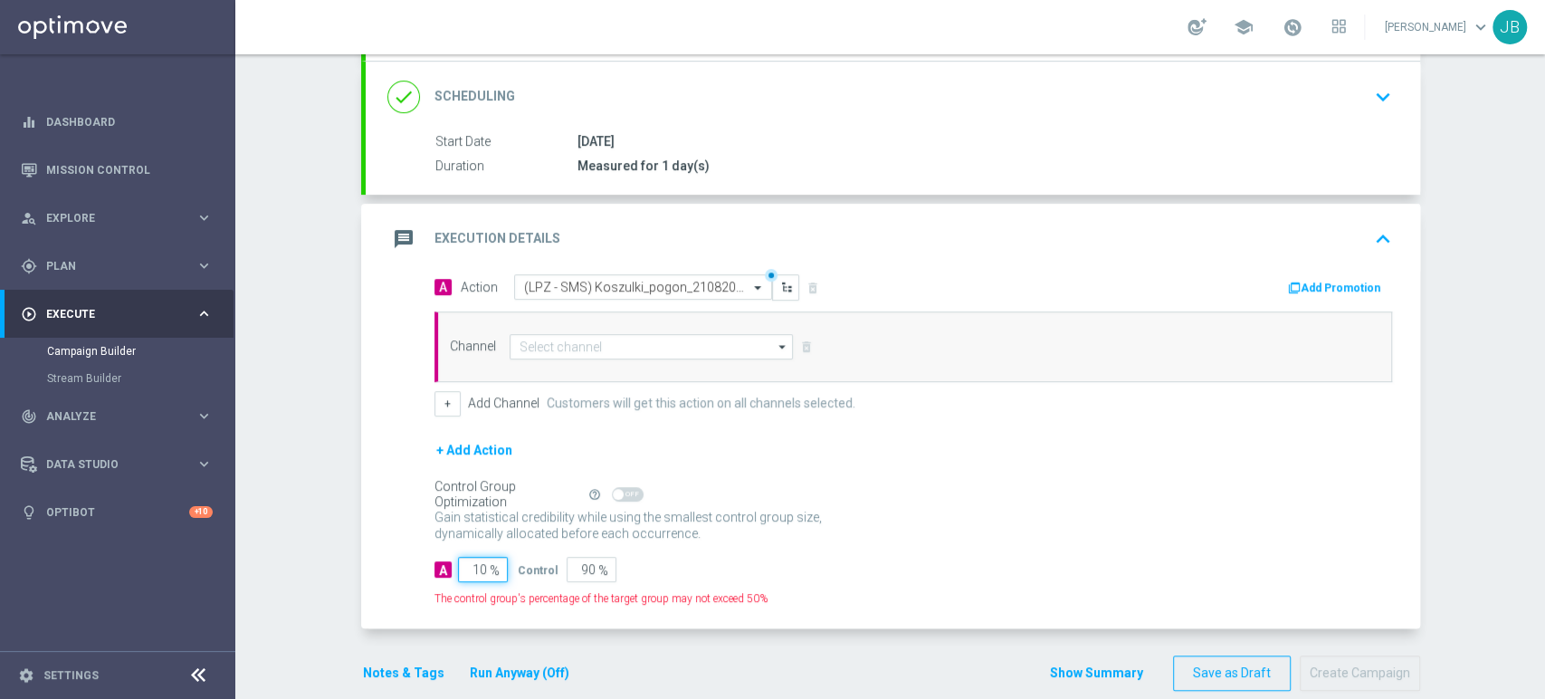
type input "100"
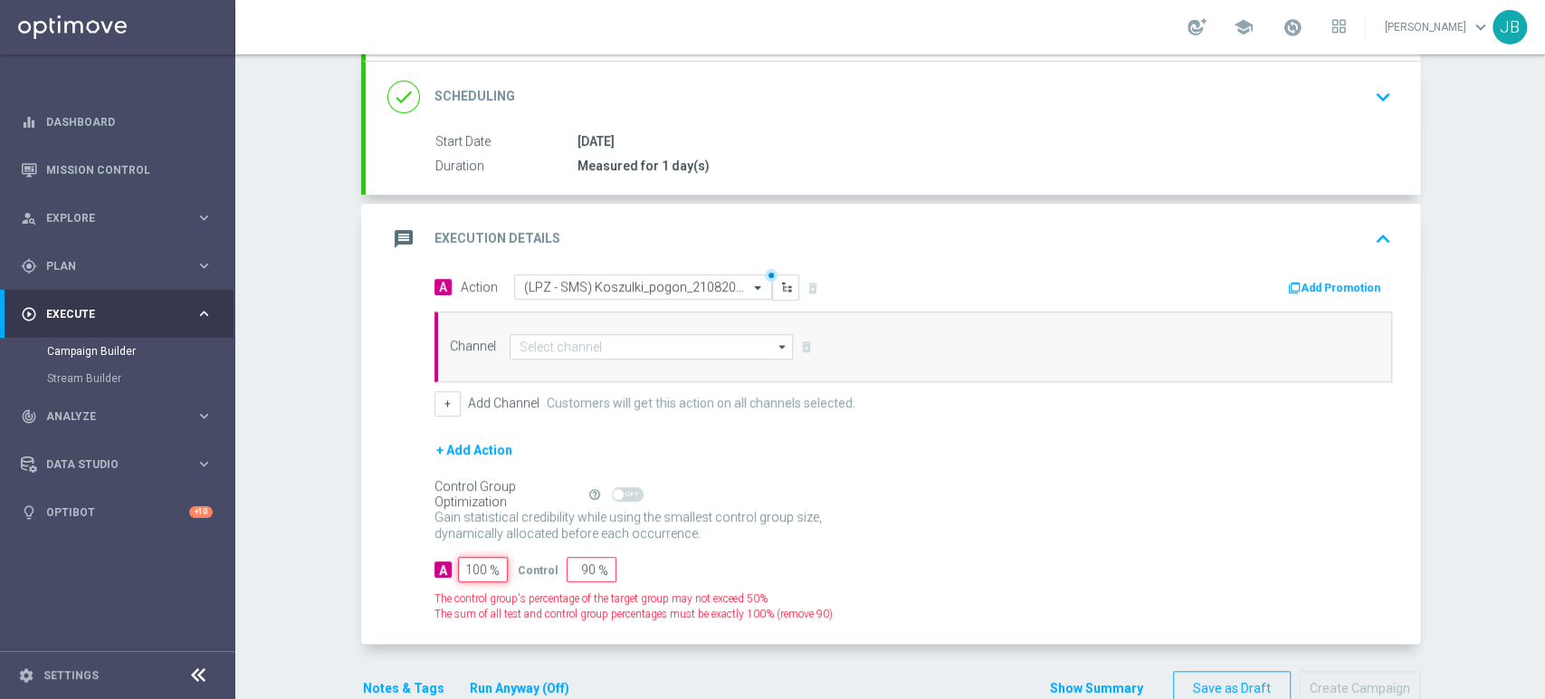
type input "0"
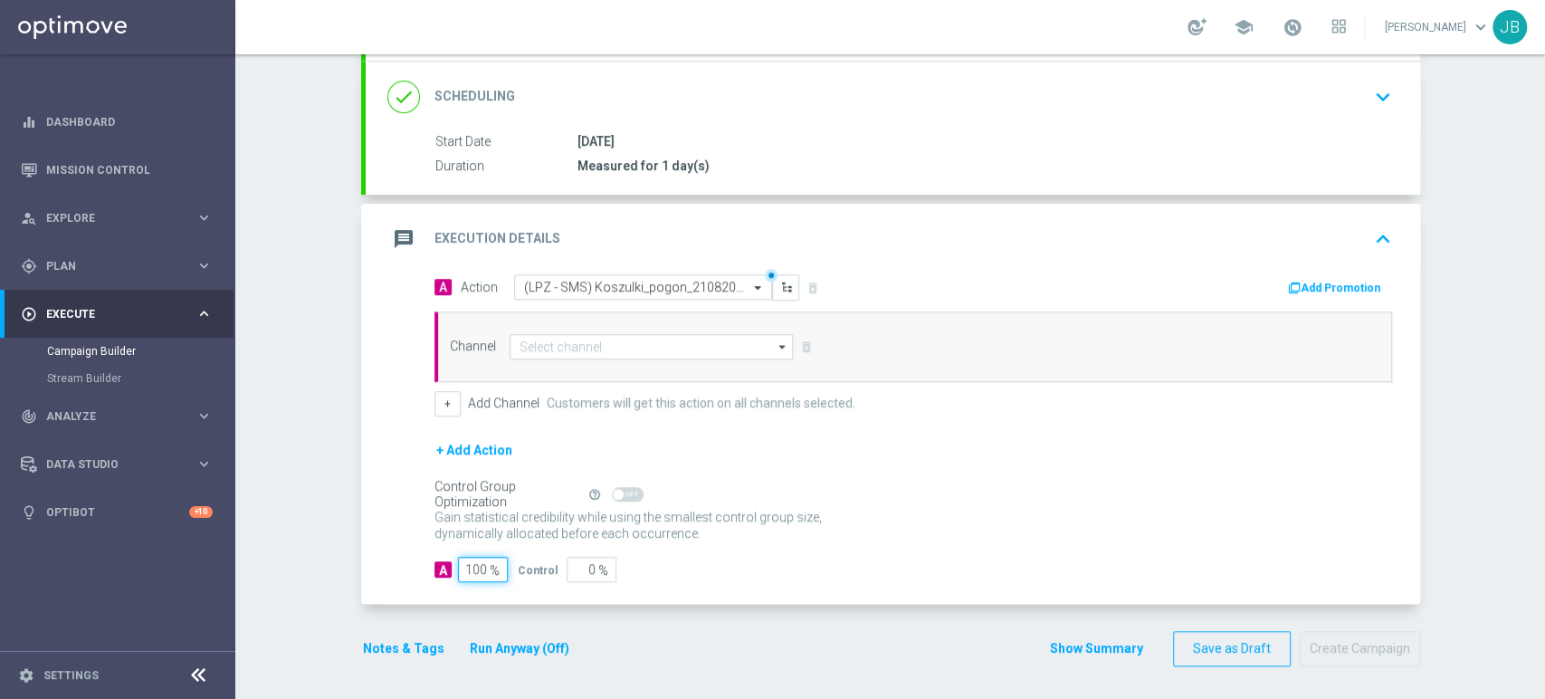
type input "100"
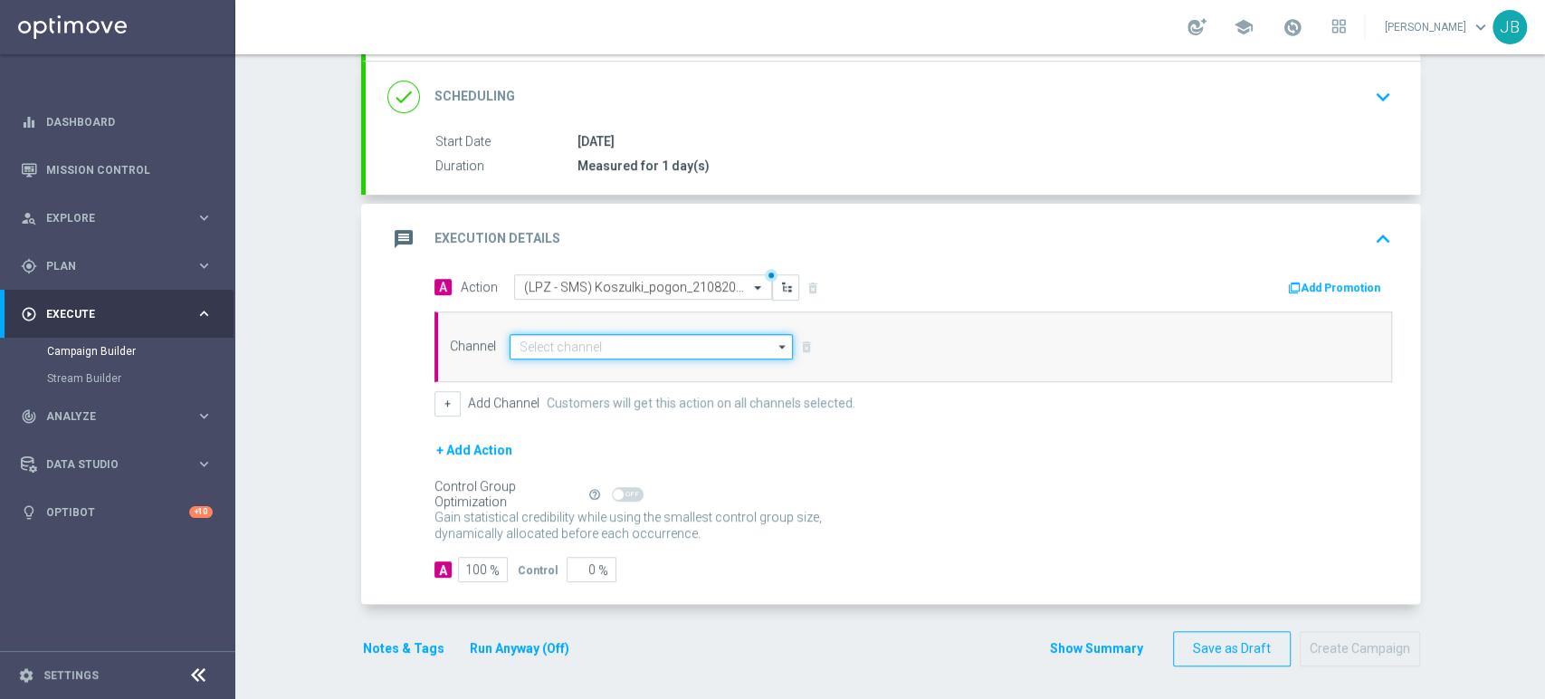
click at [578, 340] on input at bounding box center [651, 346] width 284 height 25
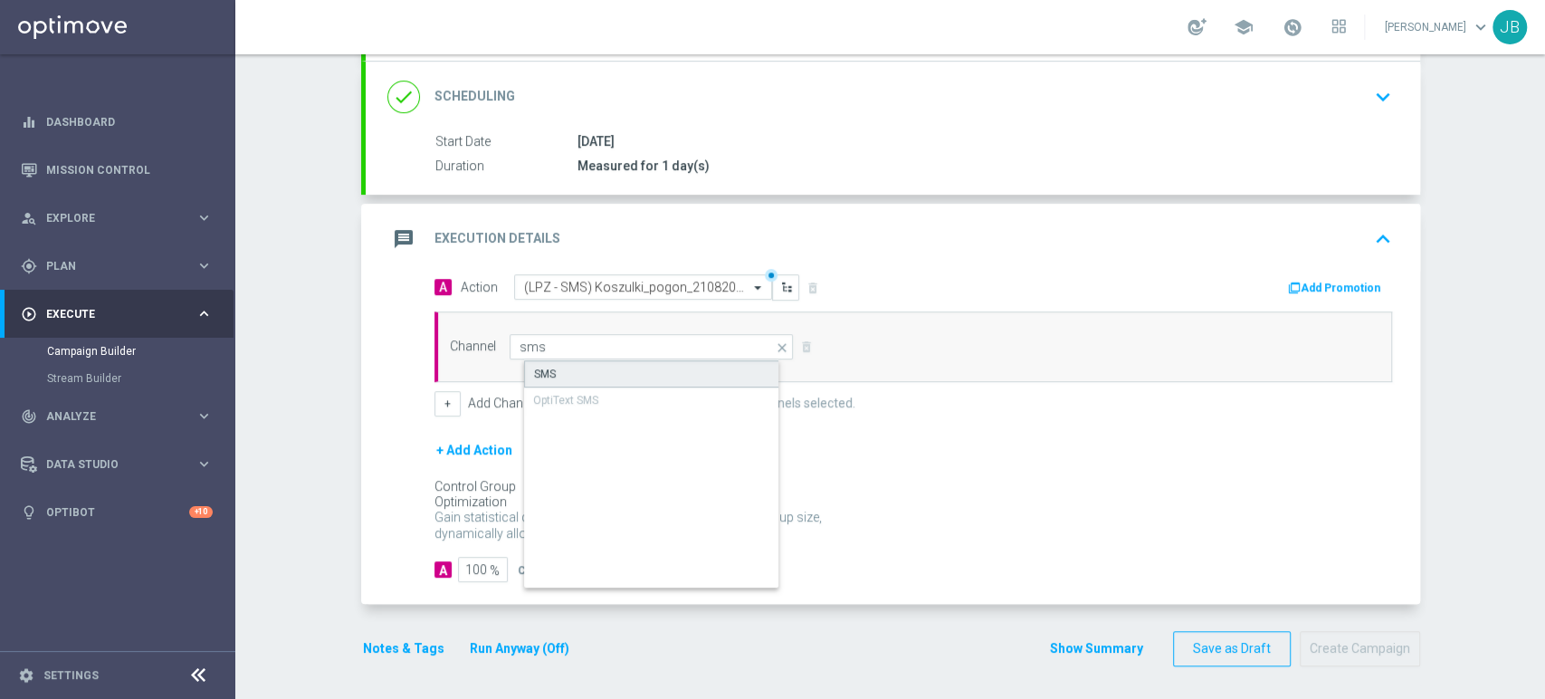
click at [575, 370] on div "SMS" at bounding box center [666, 373] width 285 height 27
type input "SMS"
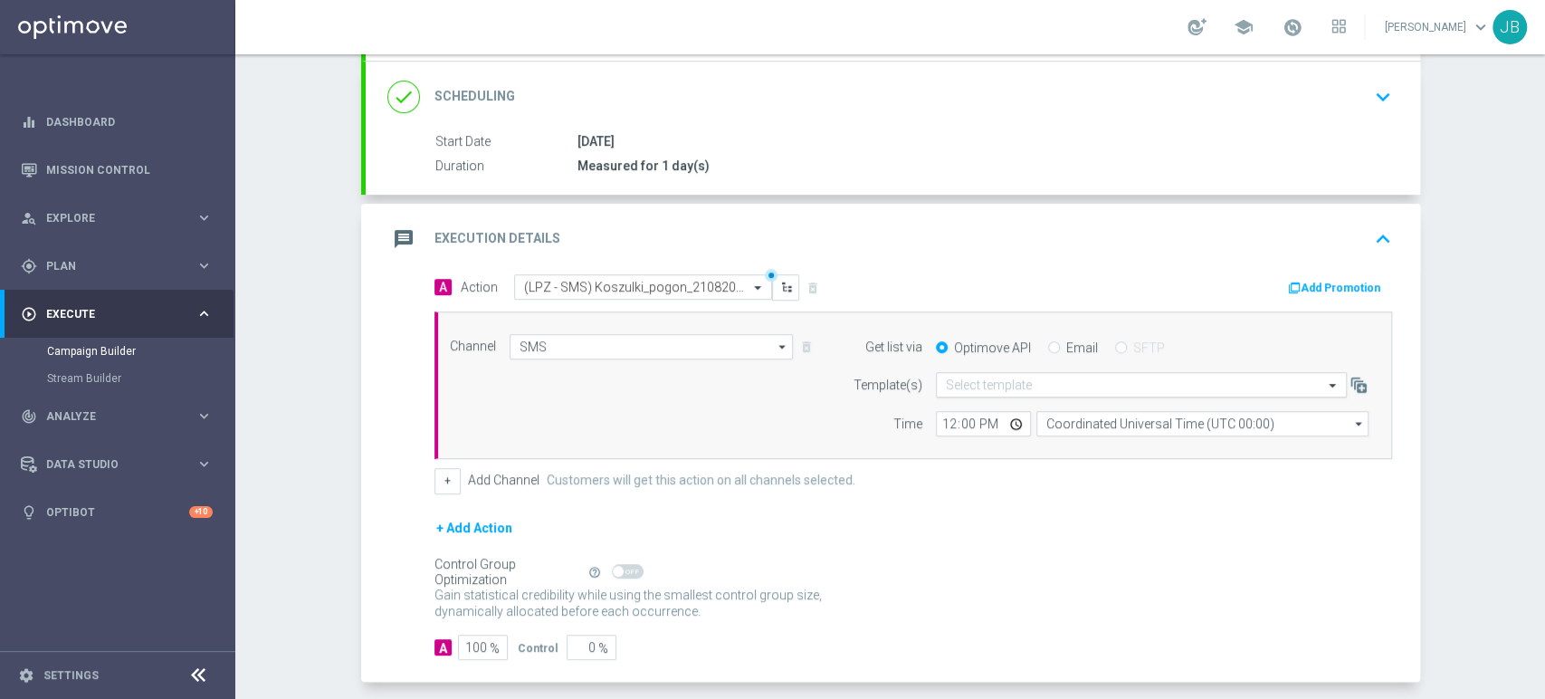
click at [1022, 386] on input "text" at bounding box center [1123, 384] width 355 height 15
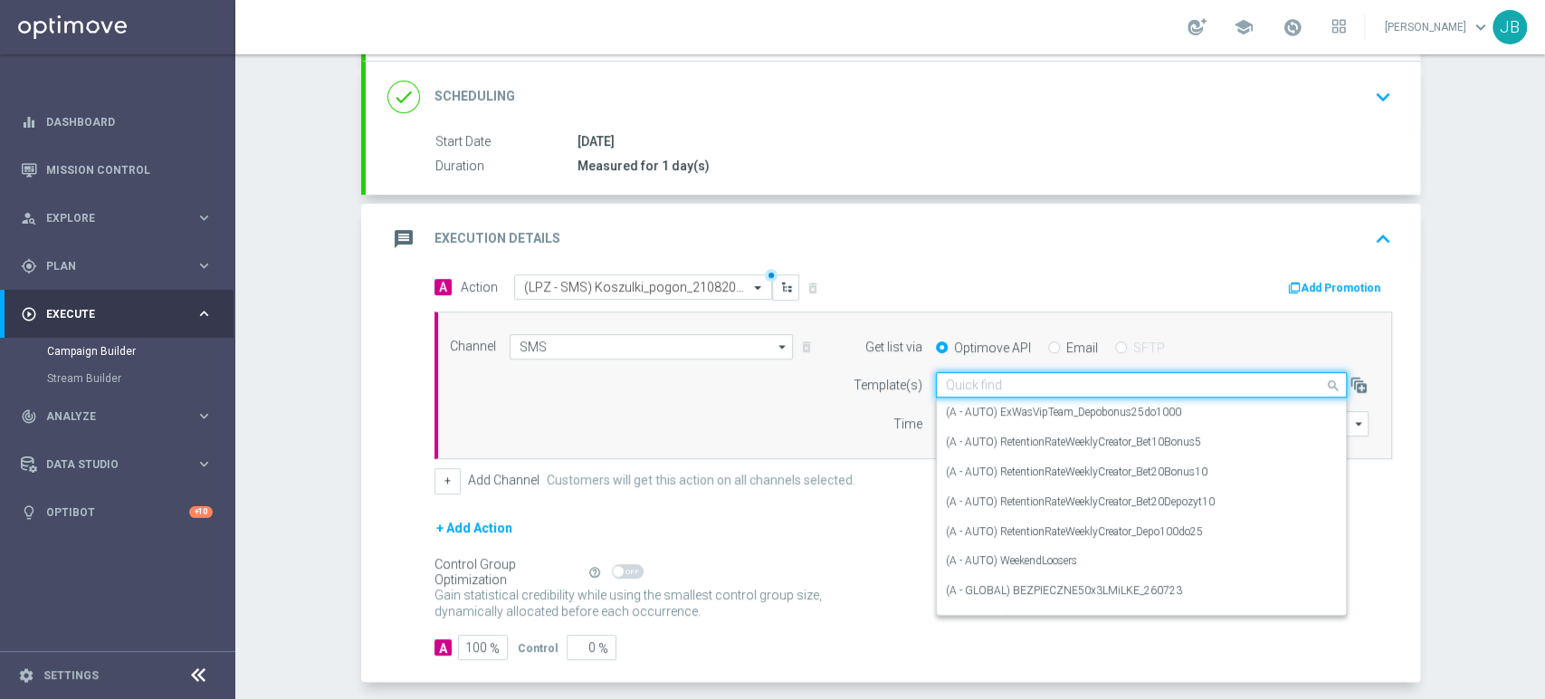
paste input "(LPZ - SMS) Koszulki_pogon_21082025"
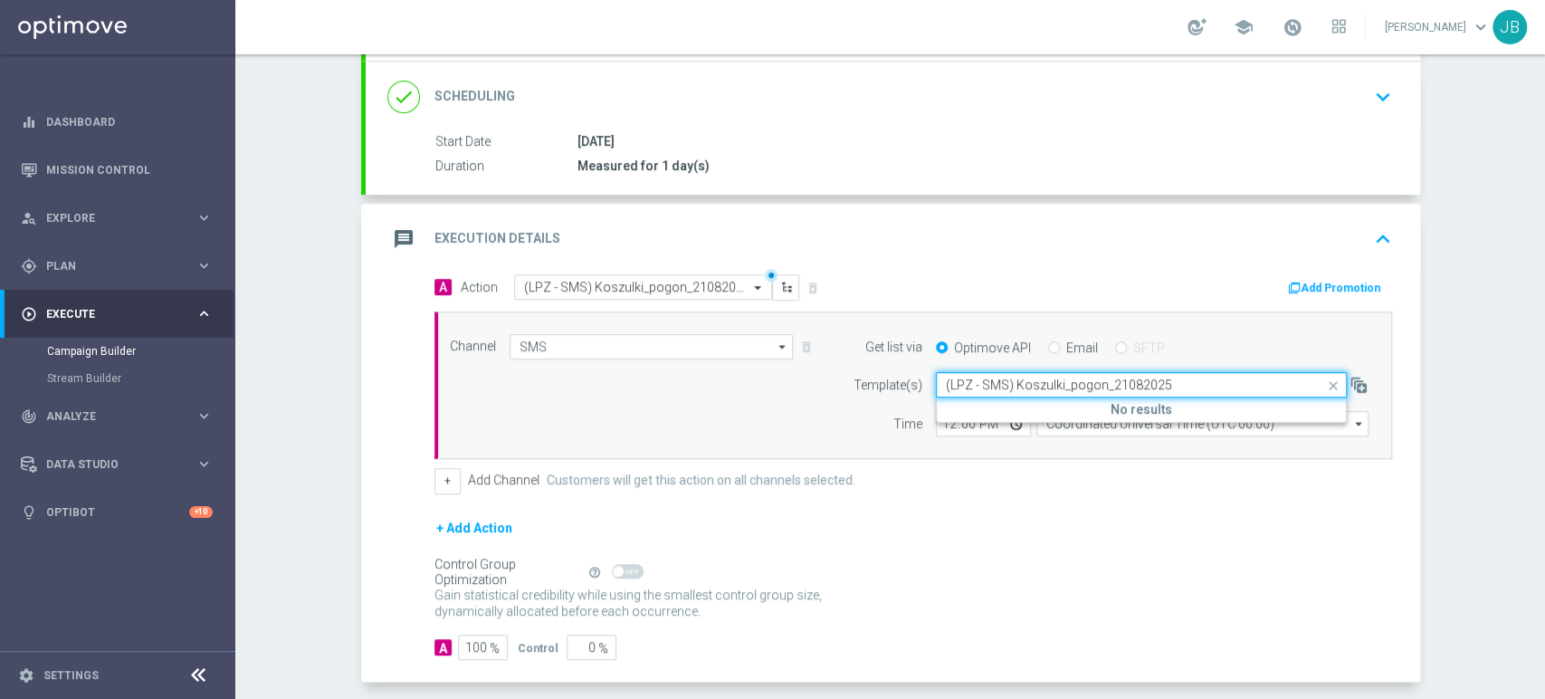
click at [962, 389] on input "(LPZ - SMS) Koszulki_pogon_21082025" at bounding box center [1123, 384] width 355 height 15
click at [952, 414] on label "(LPZ - SMS) Koszulki_pogon_21082025" at bounding box center [1041, 411] width 190 height 15
type input "(LPZ - SMS) Koszulki_pogon_21082025"
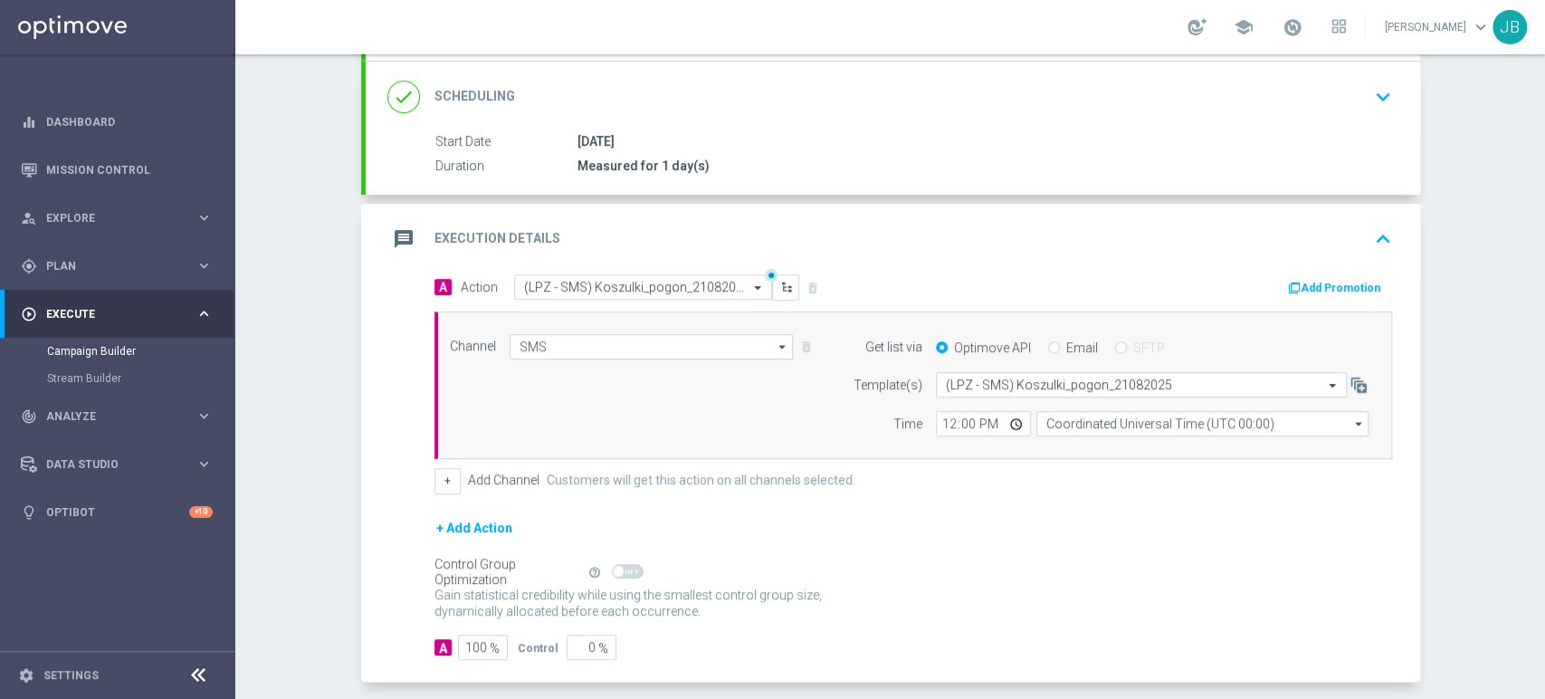
click at [1543, 143] on div "Campaign Builder Scheduled Campaign Triggered Campaign Status: Draft done Targe…" at bounding box center [889, 376] width 1309 height 644
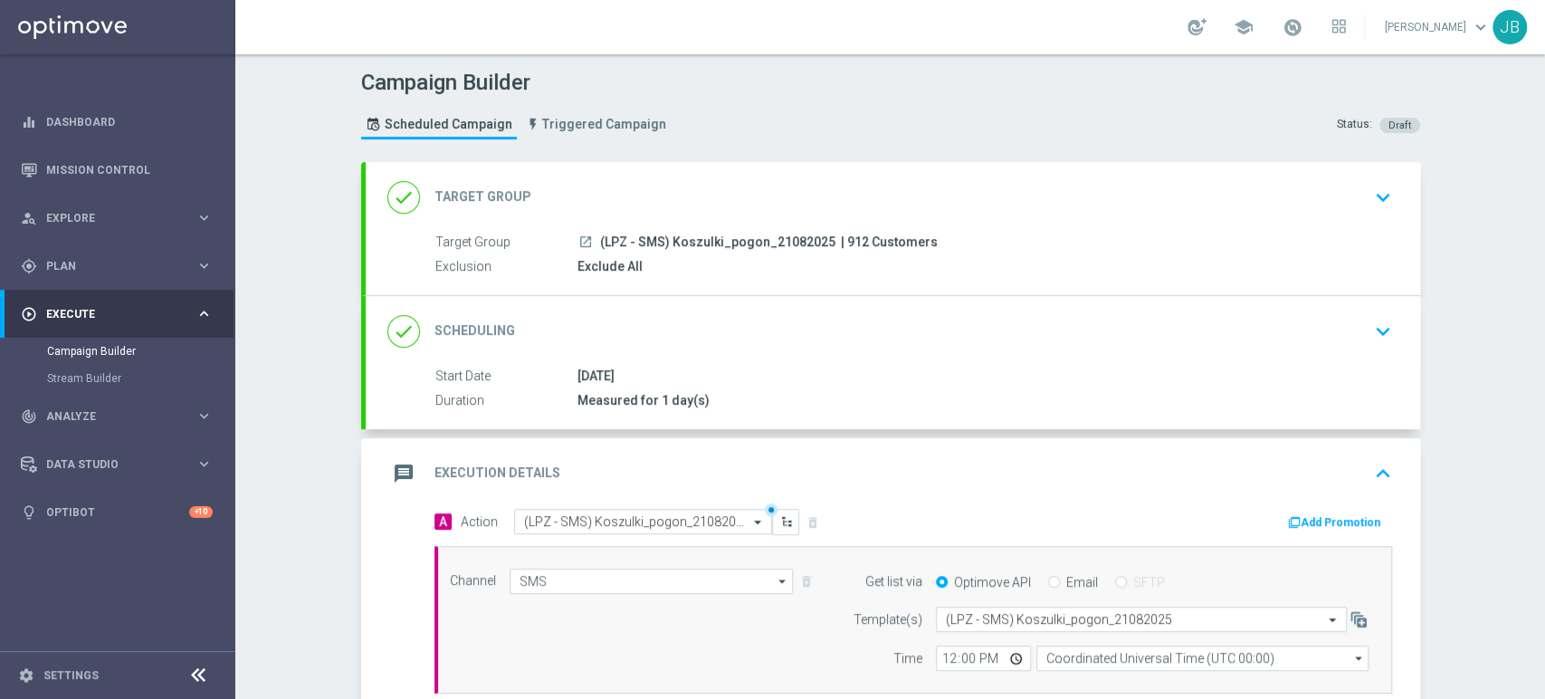
click at [887, 209] on div "done Target Group keyboard_arrow_down" at bounding box center [892, 197] width 1011 height 34
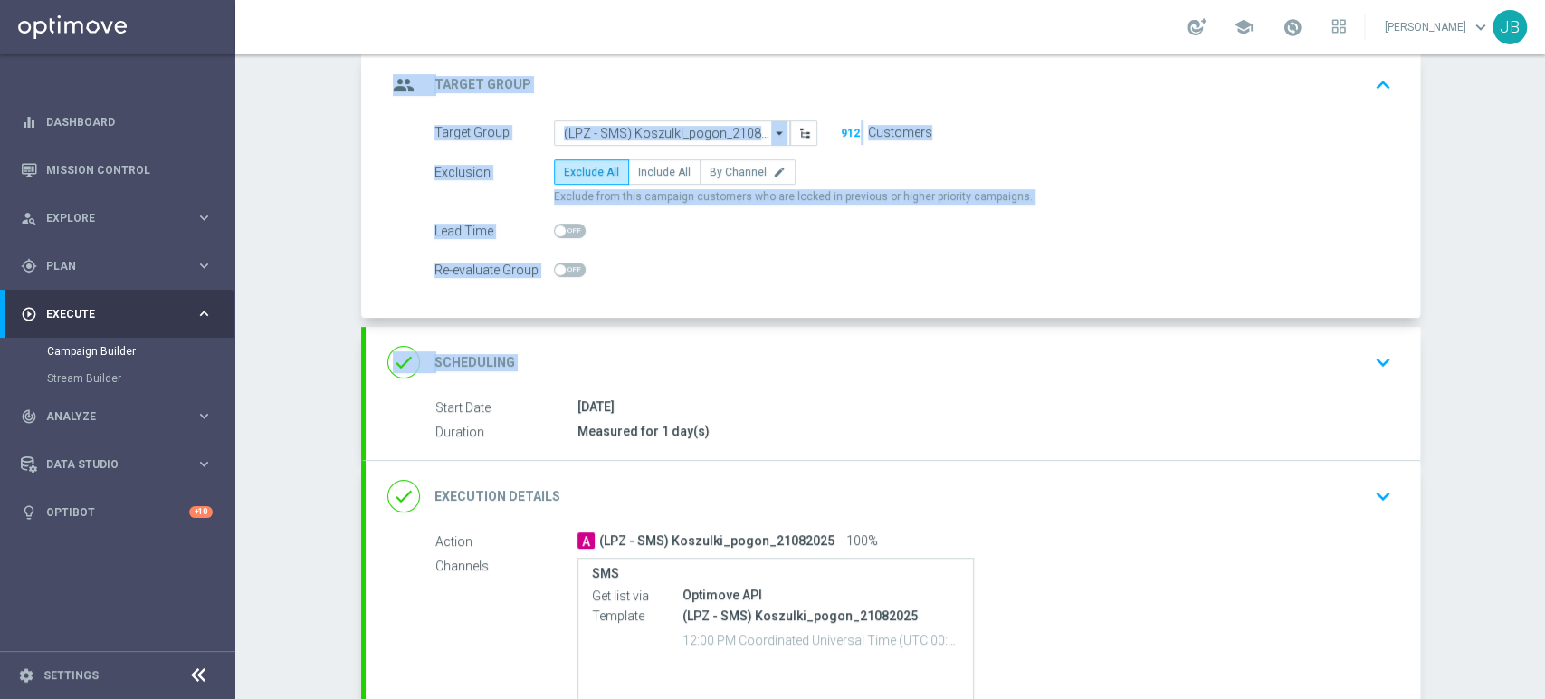
drag, startPoint x: 1543, startPoint y: 253, endPoint x: 1543, endPoint y: 346, distance: 92.3
click at [1543, 346] on div "Campaign Builder Scheduled Campaign Triggered Campaign Status: Draft group Targ…" at bounding box center [889, 376] width 1309 height 644
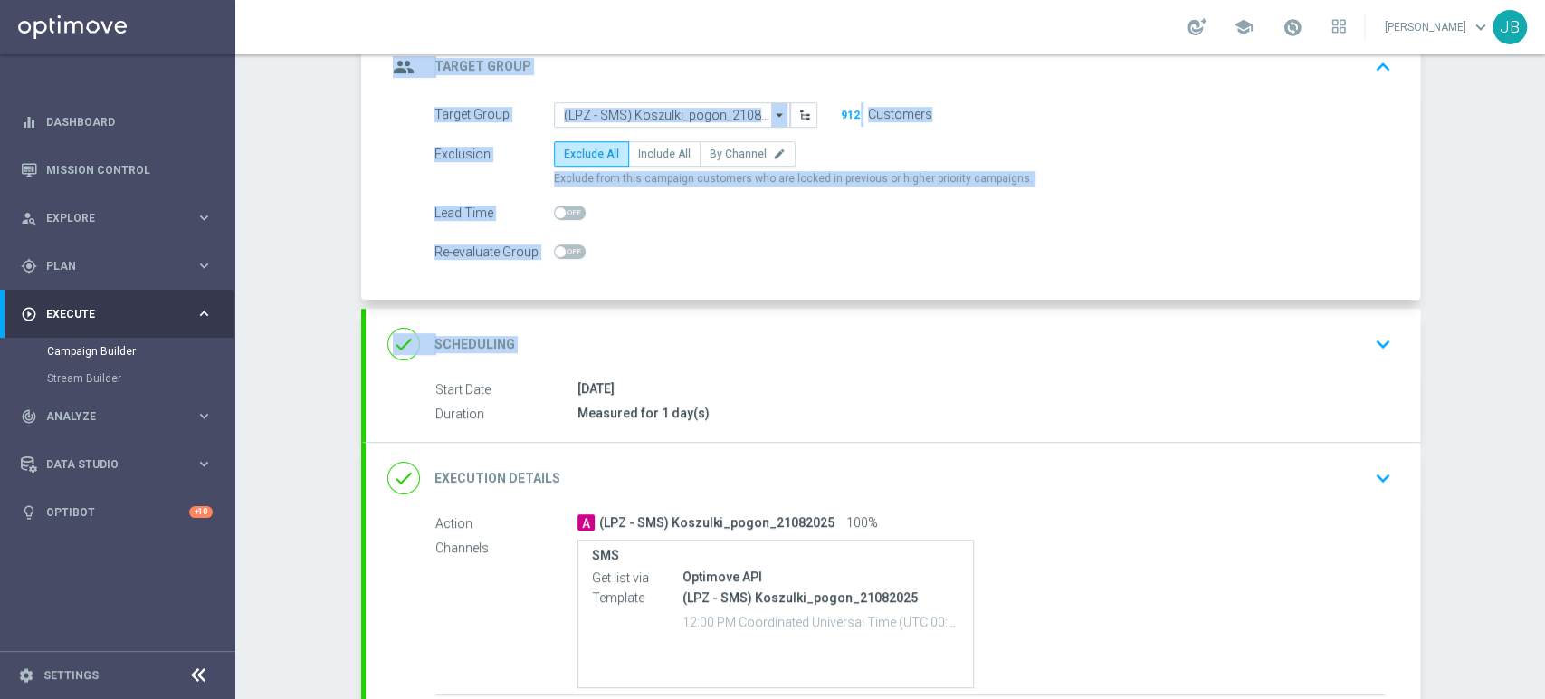
click at [1256, 368] on div "done Scheduling keyboard_arrow_down" at bounding box center [893, 344] width 1054 height 71
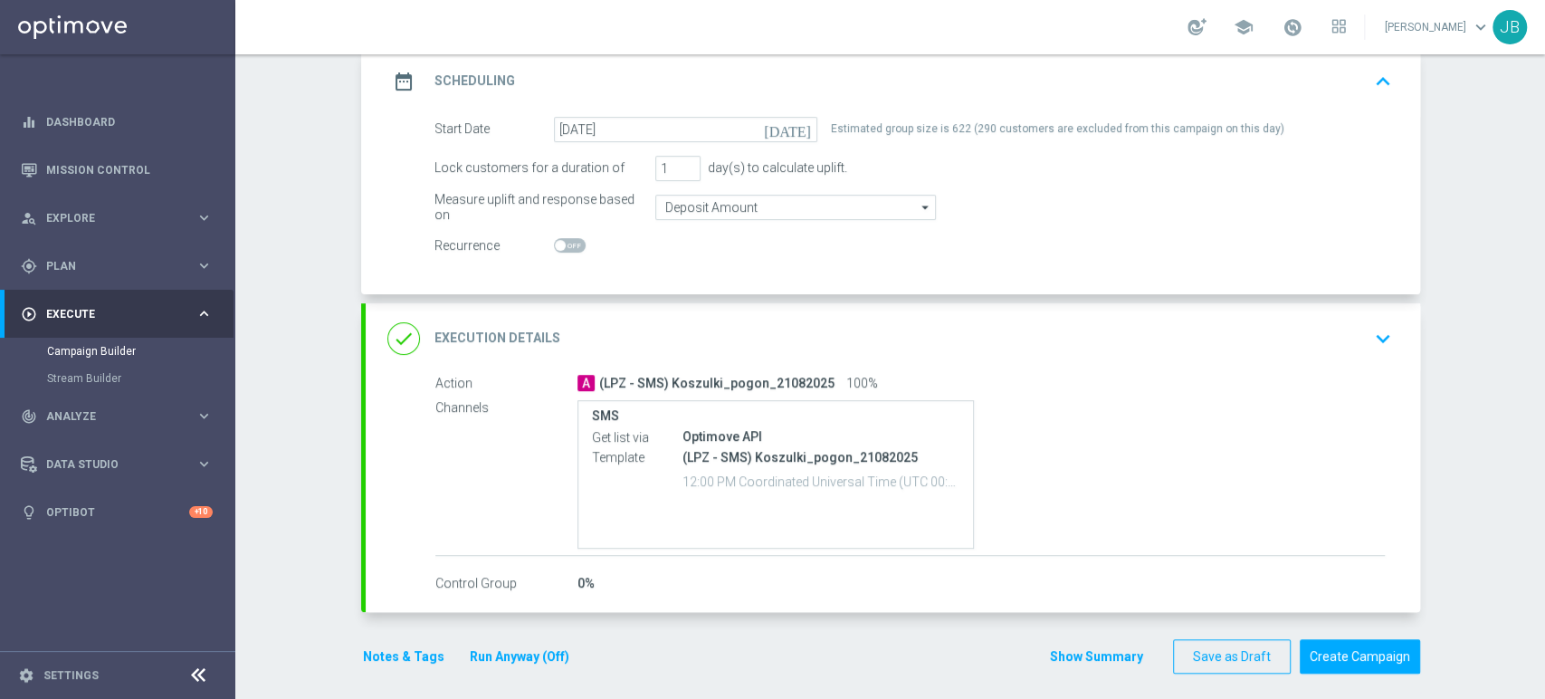
scroll to position [261, 0]
click at [1324, 351] on div "done Execution Details keyboard_arrow_down" at bounding box center [893, 334] width 1054 height 71
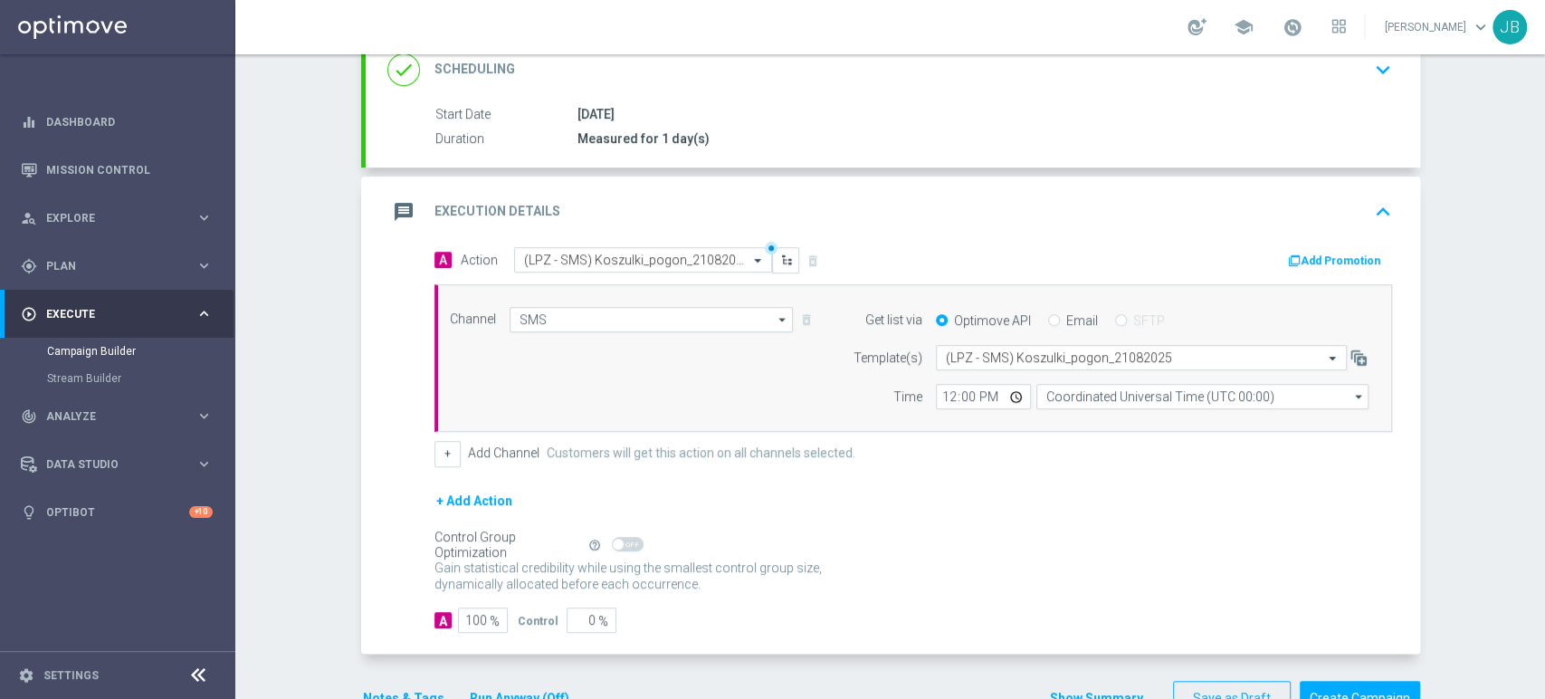
scroll to position [249, 0]
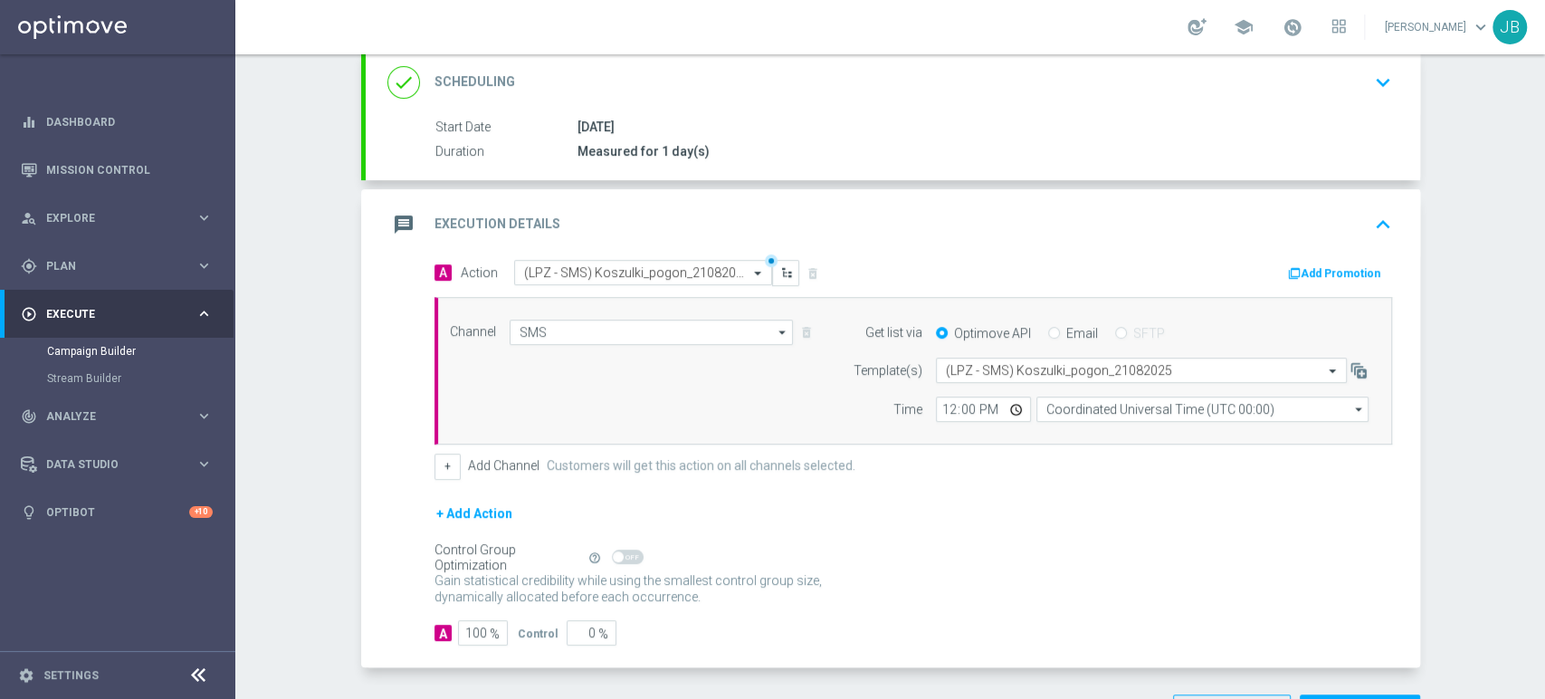
click at [1543, 174] on div "Campaign Builder Scheduled Campaign Triggered Campaign Status: Draft done Targe…" at bounding box center [889, 376] width 1309 height 644
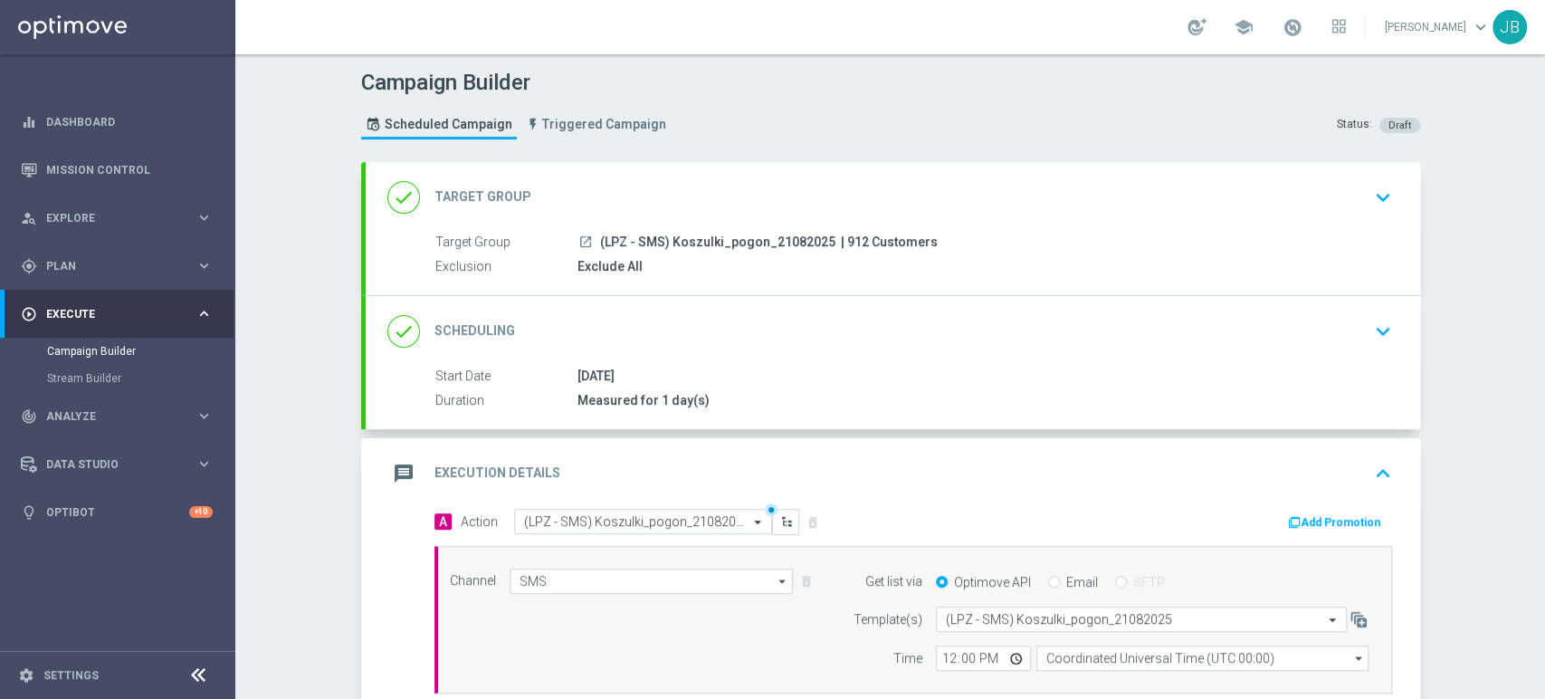
click at [1273, 208] on div "done Target Group keyboard_arrow_down" at bounding box center [892, 197] width 1011 height 34
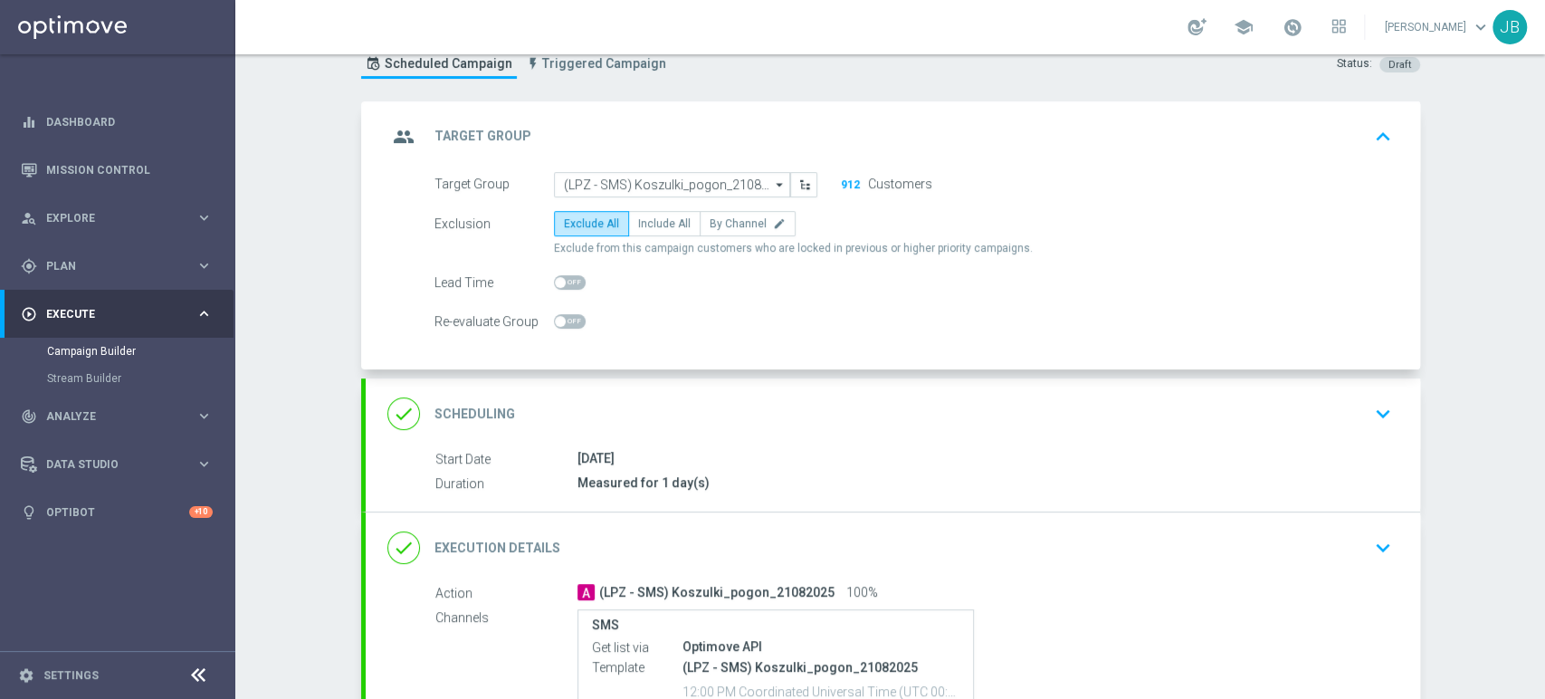
drag, startPoint x: 1543, startPoint y: 314, endPoint x: 1542, endPoint y: 370, distance: 56.1
click at [1542, 370] on div "Campaign Builder Scheduled Campaign Triggered Campaign Status: Draft group Targ…" at bounding box center [889, 376] width 1309 height 644
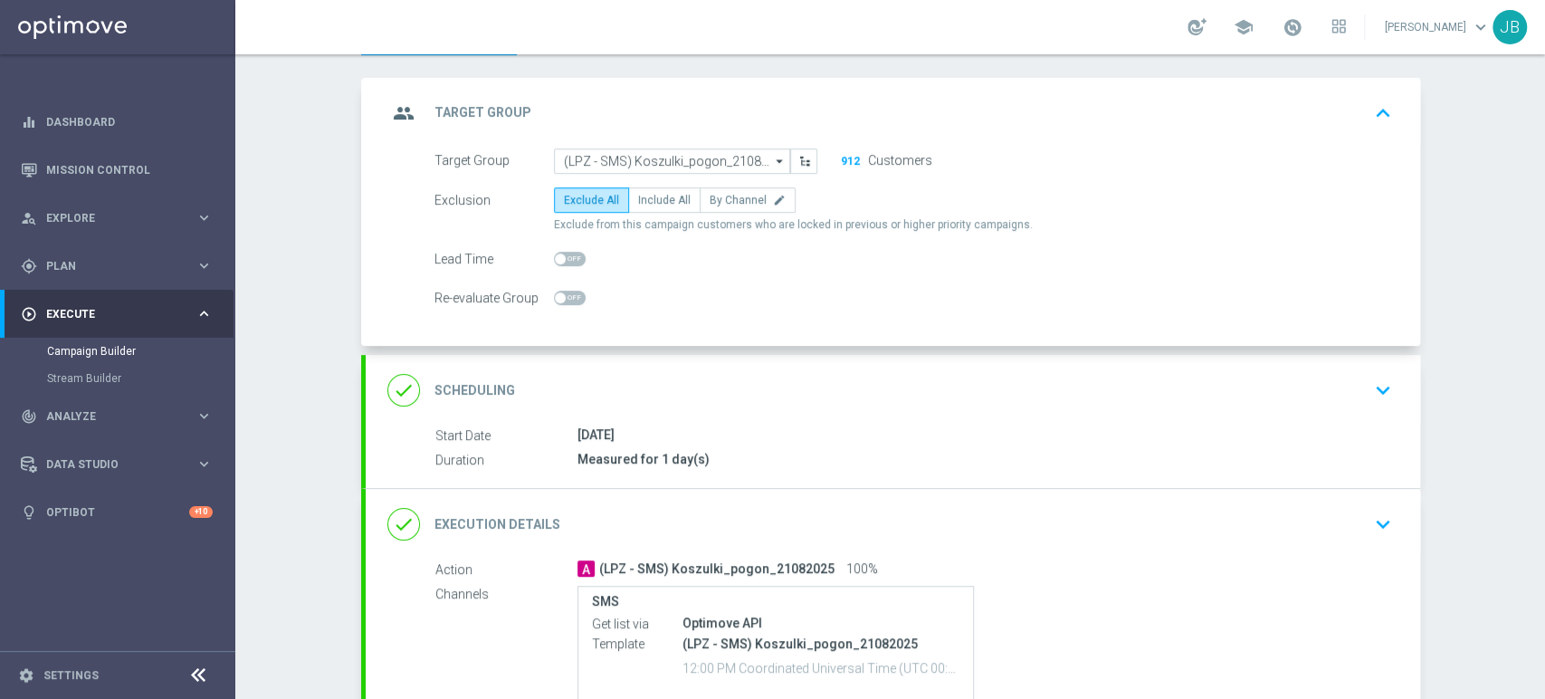
click at [1245, 396] on div "done Scheduling keyboard_arrow_down" at bounding box center [892, 390] width 1011 height 34
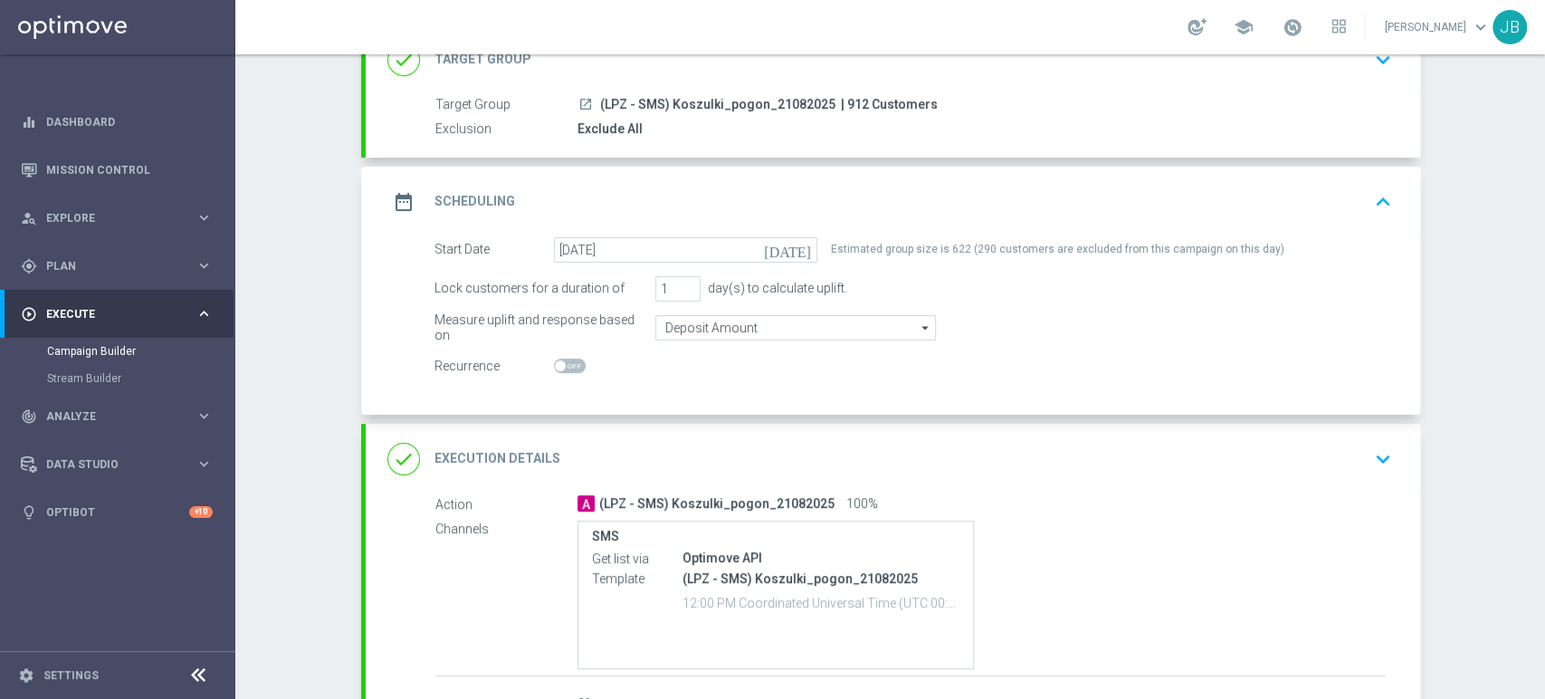
scroll to position [194, 0]
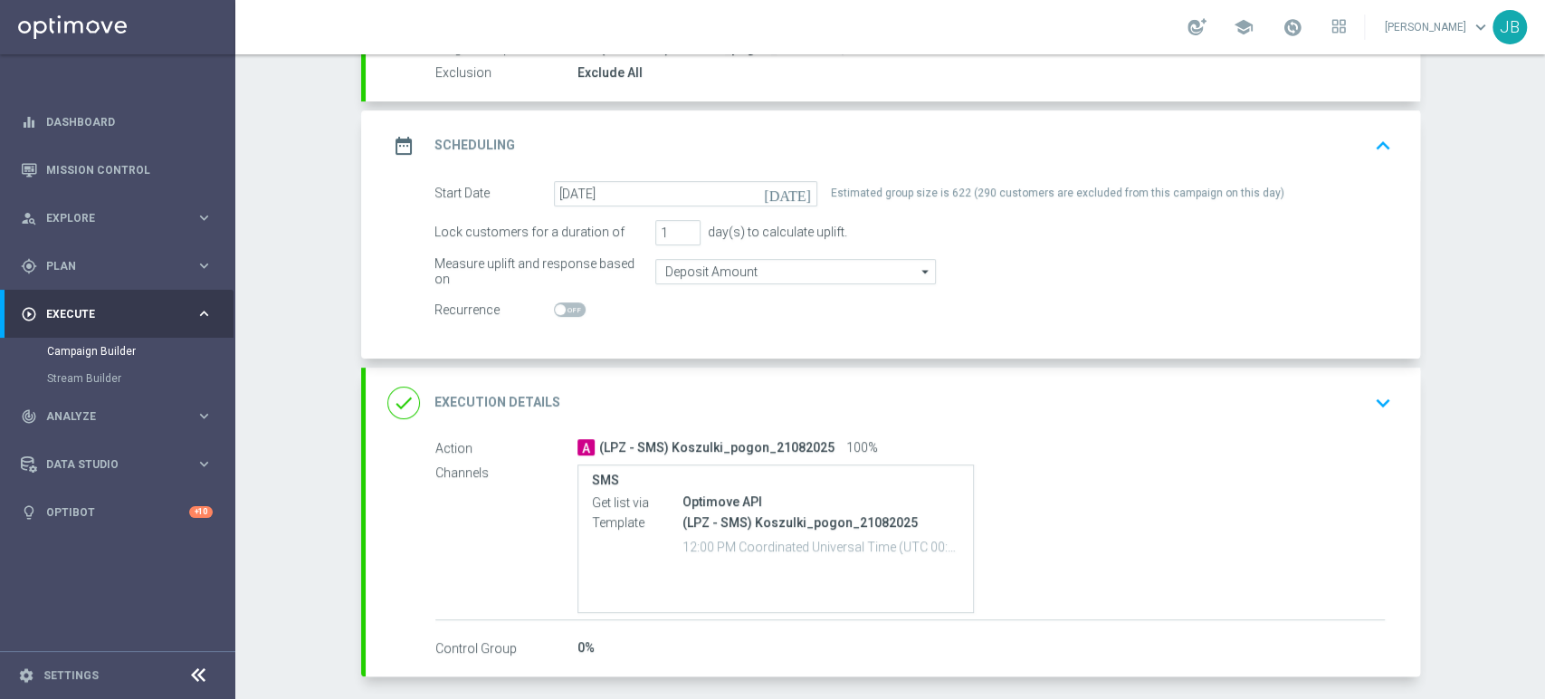
click at [1298, 433] on div "done Execution Details keyboard_arrow_down" at bounding box center [893, 402] width 1054 height 71
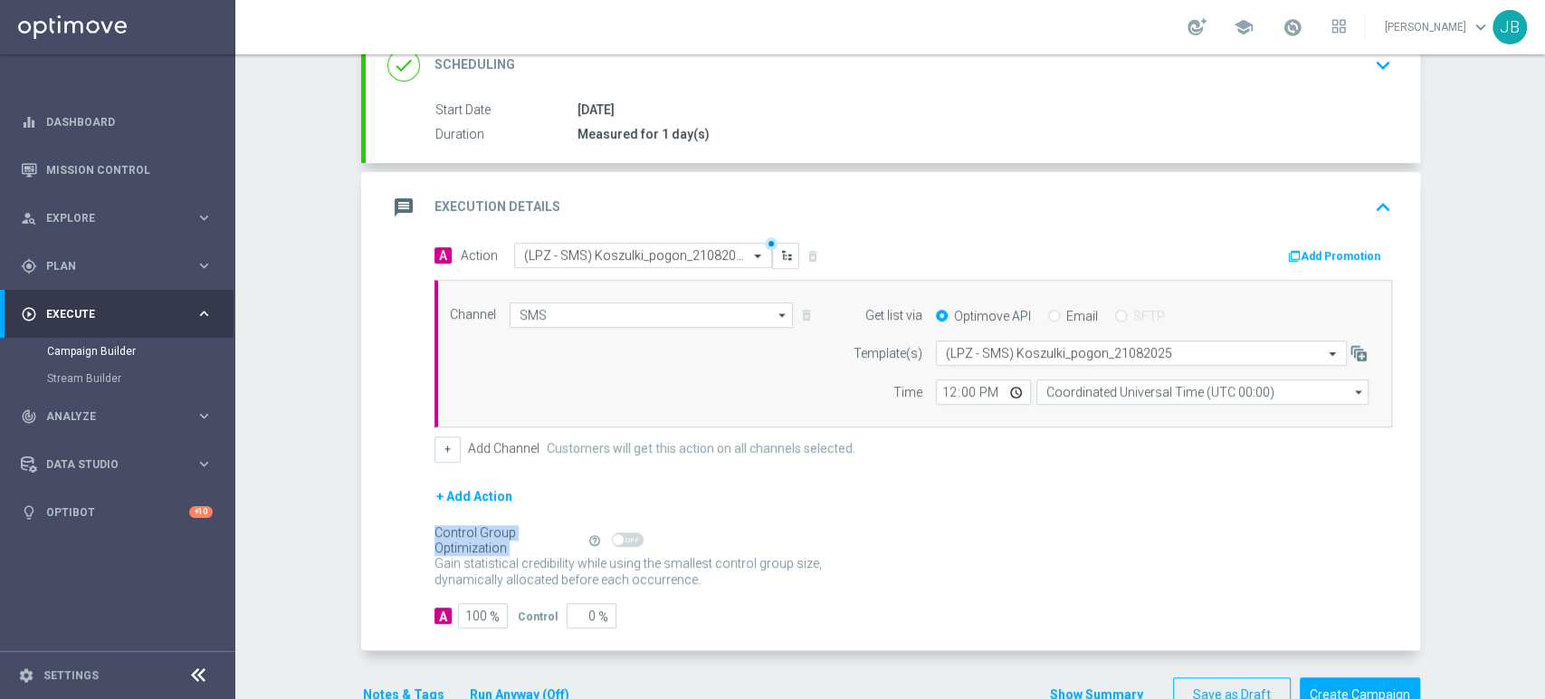
drag, startPoint x: 1543, startPoint y: 529, endPoint x: 1543, endPoint y: 582, distance: 52.5
click at [1543, 582] on div "Campaign Builder Scheduled Campaign Triggered Campaign Status: Draft done Targe…" at bounding box center [889, 376] width 1309 height 644
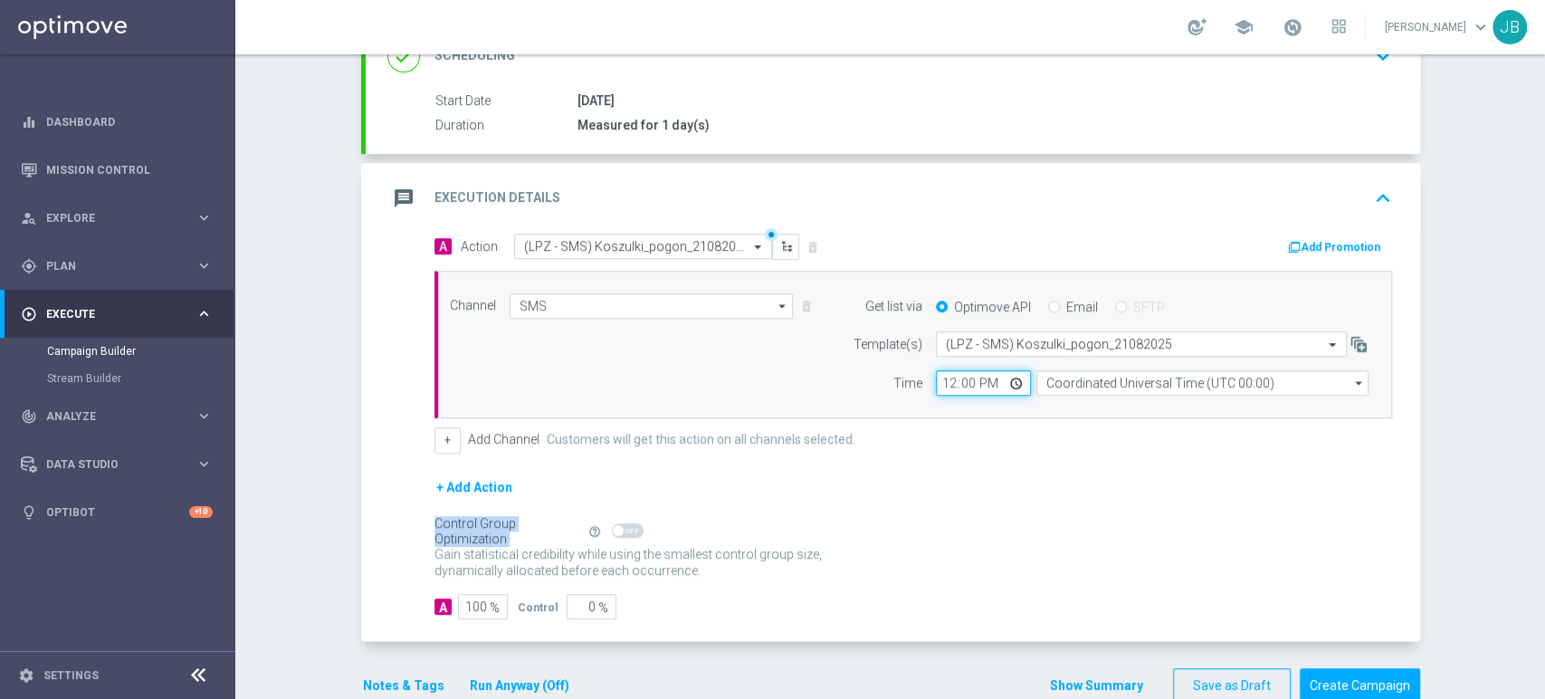
click at [938, 377] on input "12:00" at bounding box center [983, 382] width 95 height 25
type input "09:17"
click at [1513, 309] on div "Campaign Builder Scheduled Campaign Triggered Campaign Status: Draft done Targe…" at bounding box center [889, 376] width 1309 height 644
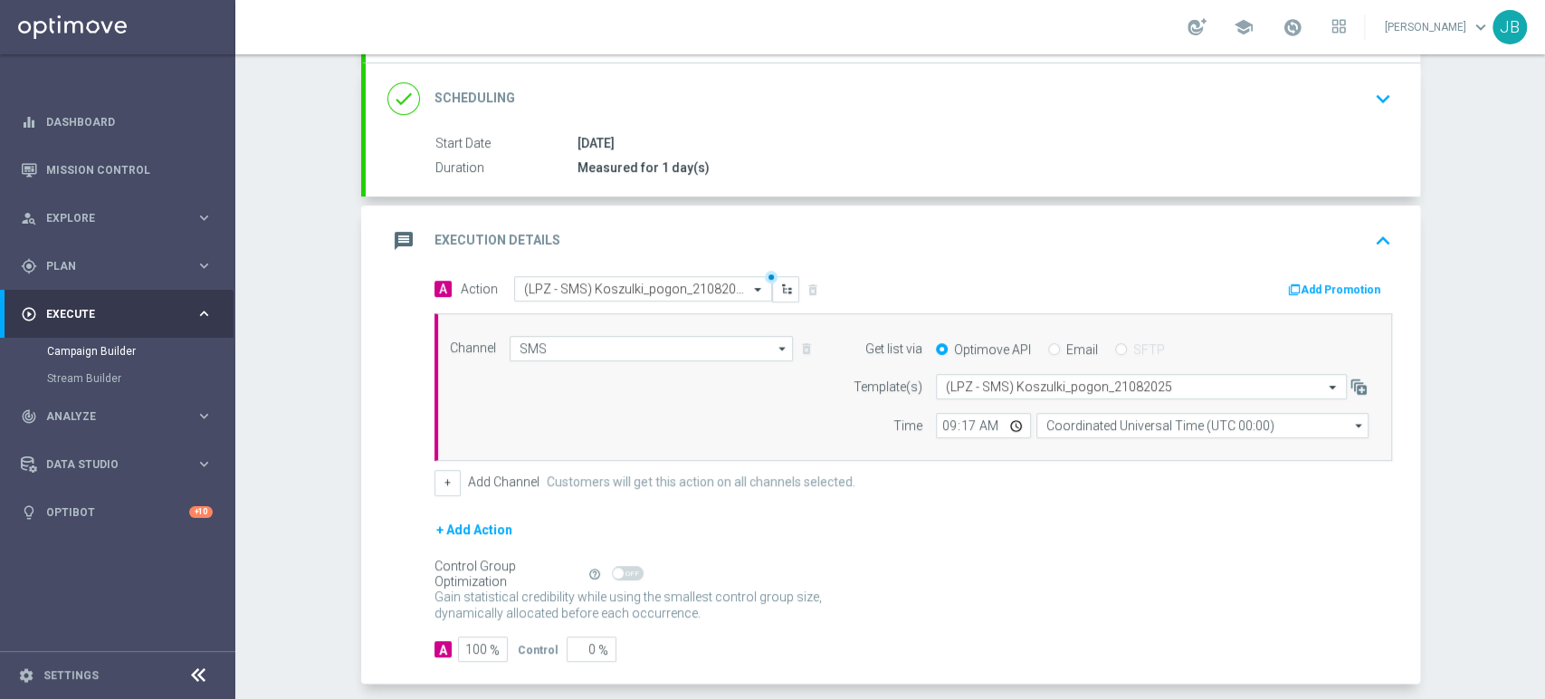
scroll to position [312, 0]
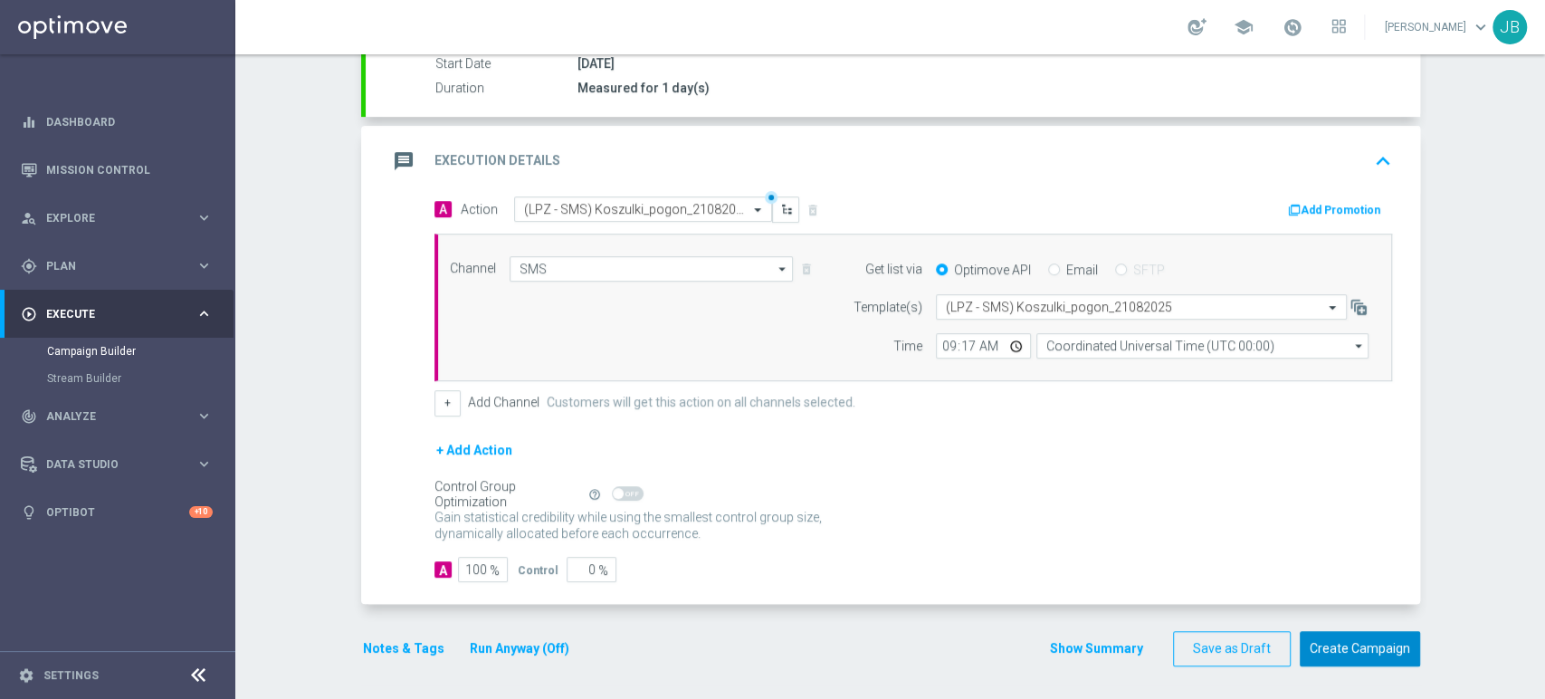
click at [1341, 648] on button "Create Campaign" at bounding box center [1359, 648] width 120 height 35
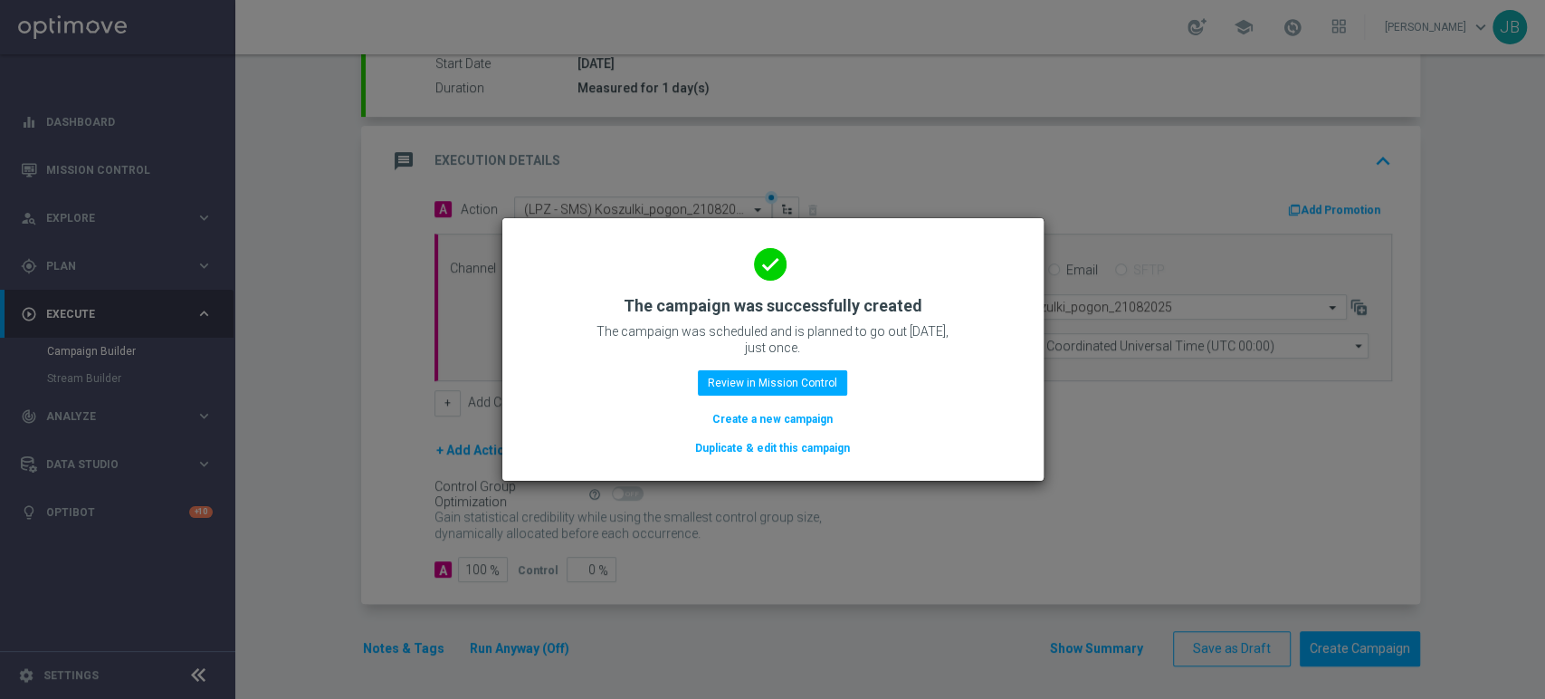
click at [717, 450] on button "Duplicate & edit this campaign" at bounding box center [772, 448] width 158 height 20
